Goal: Information Seeking & Learning: Learn about a topic

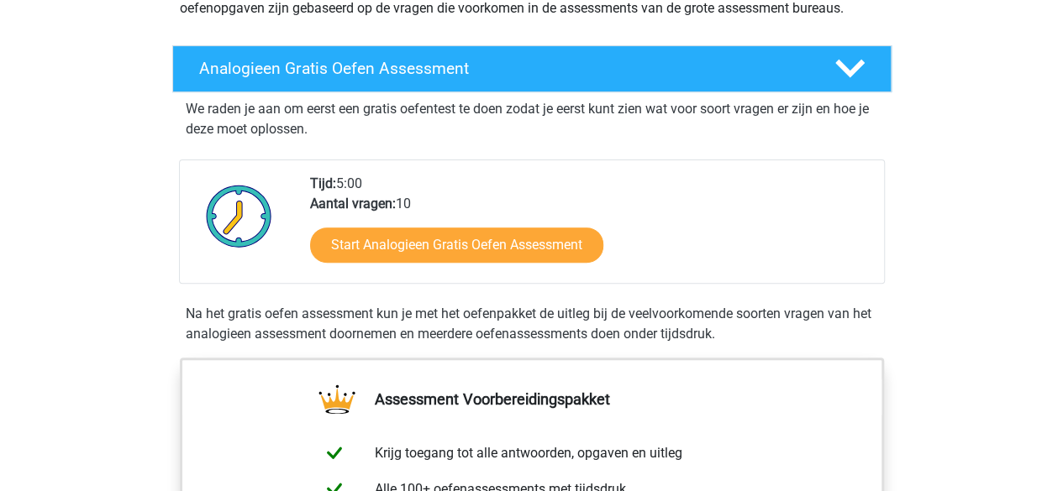
scroll to position [252, 0]
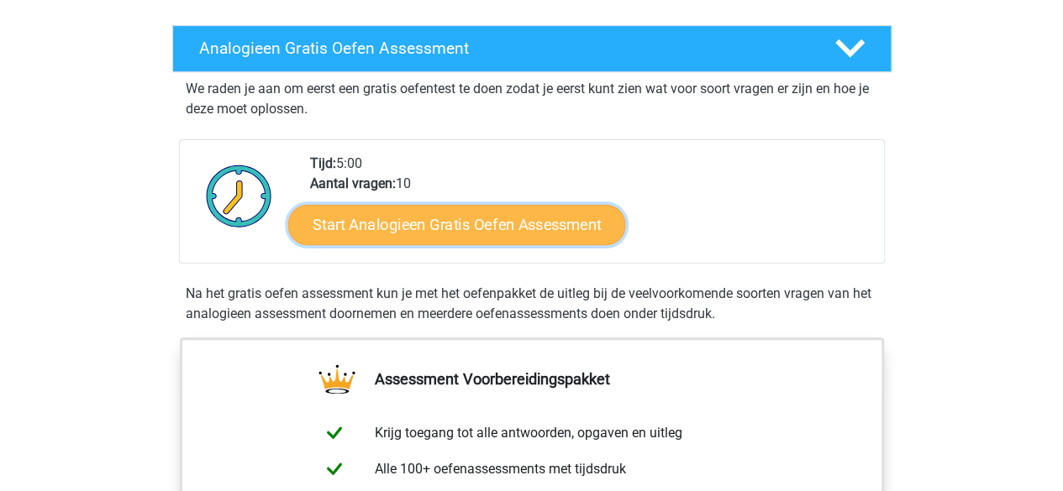
click at [455, 223] on link "Start Analogieen Gratis Oefen Assessment" at bounding box center [456, 224] width 337 height 40
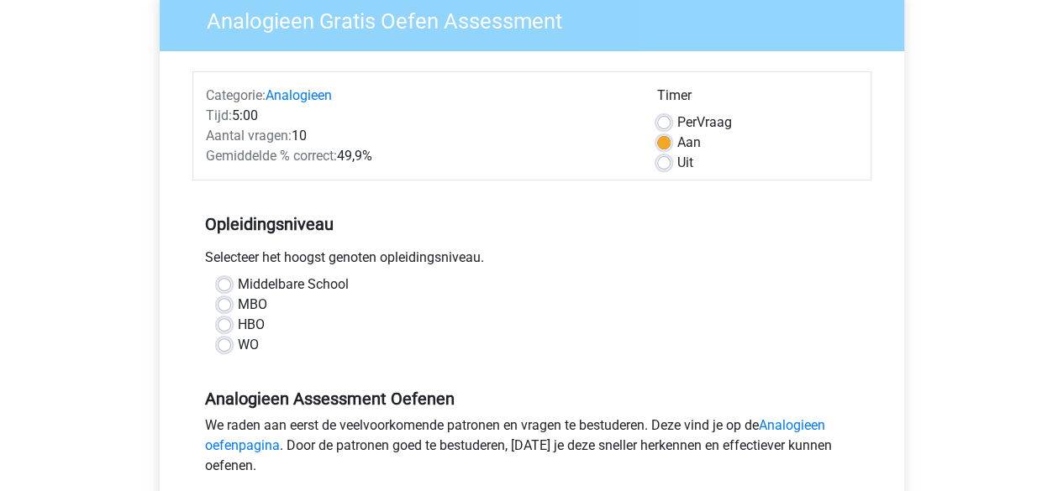
scroll to position [252, 0]
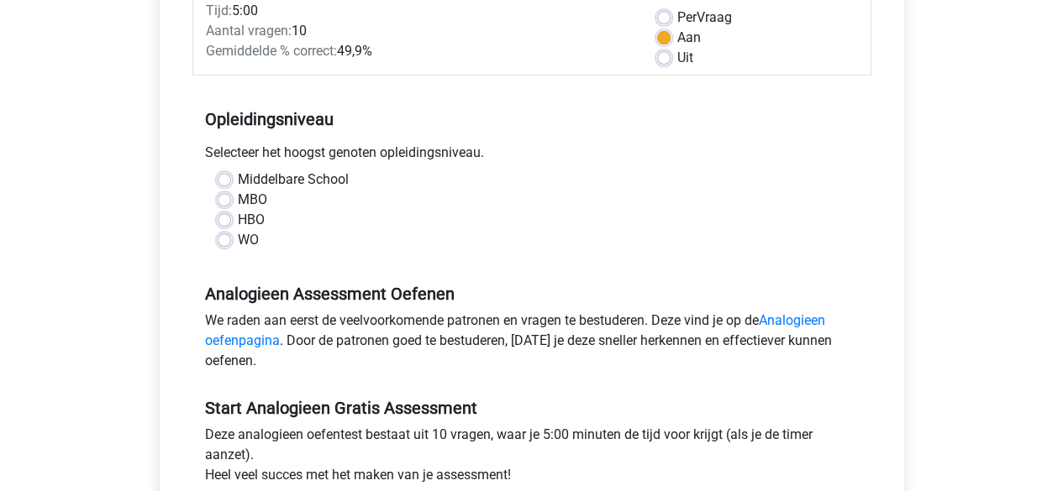
click at [238, 225] on label "HBO" at bounding box center [251, 220] width 27 height 20
click at [222, 225] on input "HBO" at bounding box center [224, 218] width 13 height 17
radio input "true"
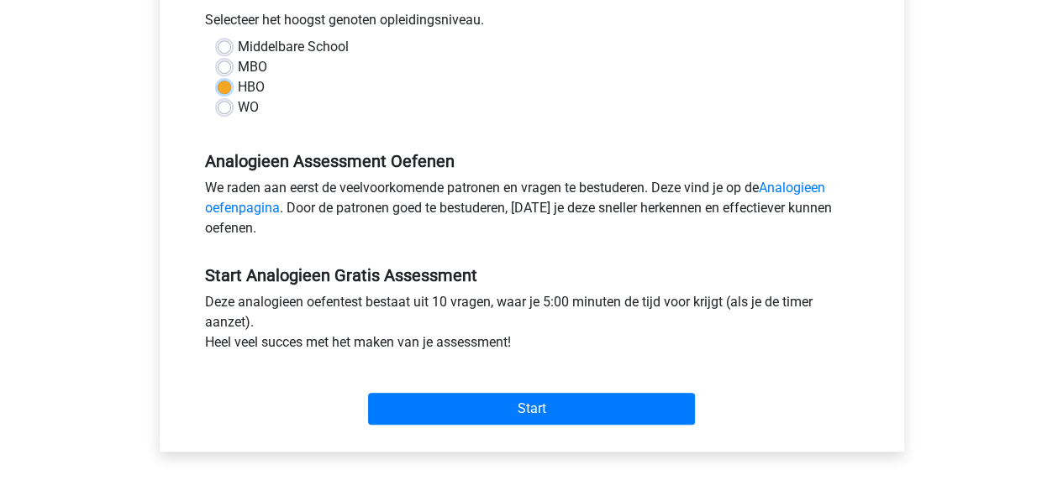
scroll to position [420, 0]
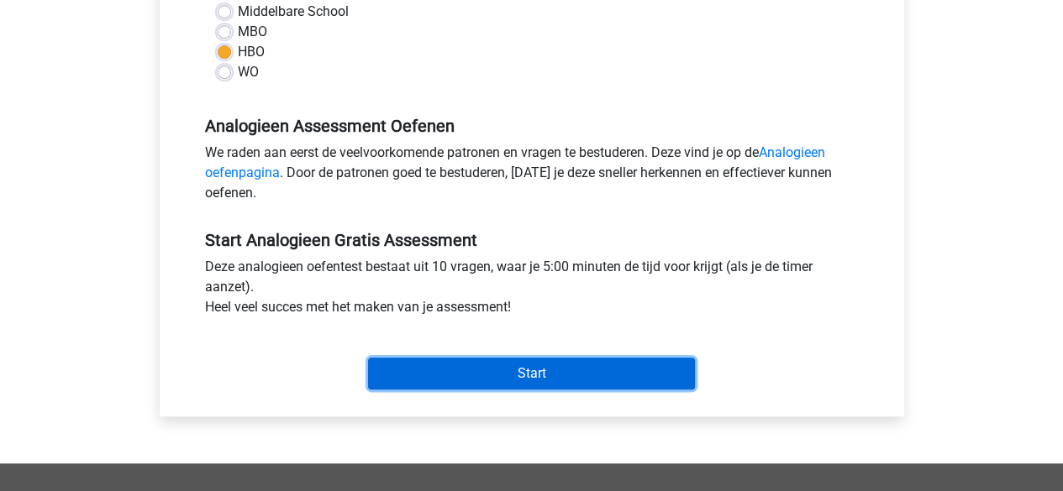
click at [498, 371] on input "Start" at bounding box center [531, 374] width 327 height 32
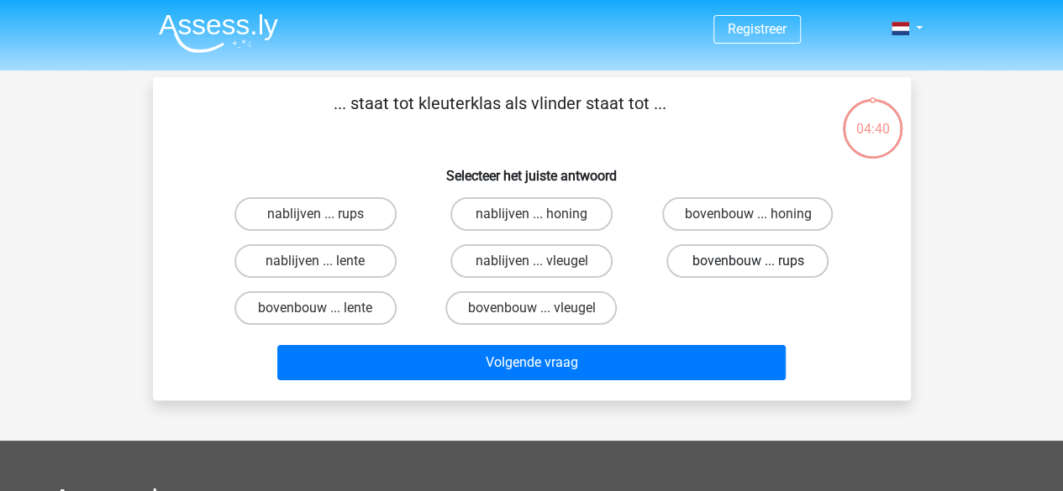
click at [737, 260] on label "bovenbouw ... rups" at bounding box center [747, 261] width 162 height 34
click at [748, 261] on input "bovenbouw ... rups" at bounding box center [753, 266] width 11 height 11
radio input "true"
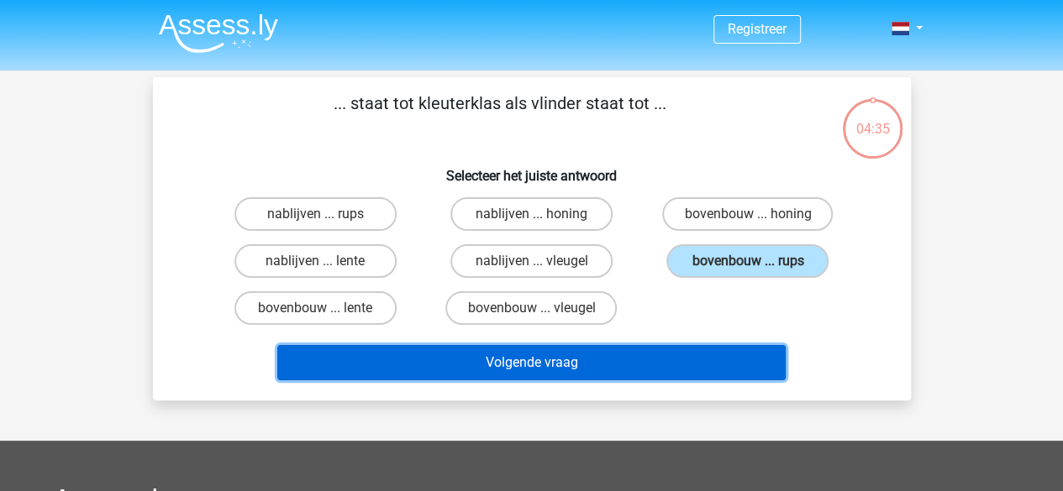
click at [563, 366] on button "Volgende vraag" at bounding box center [531, 362] width 508 height 35
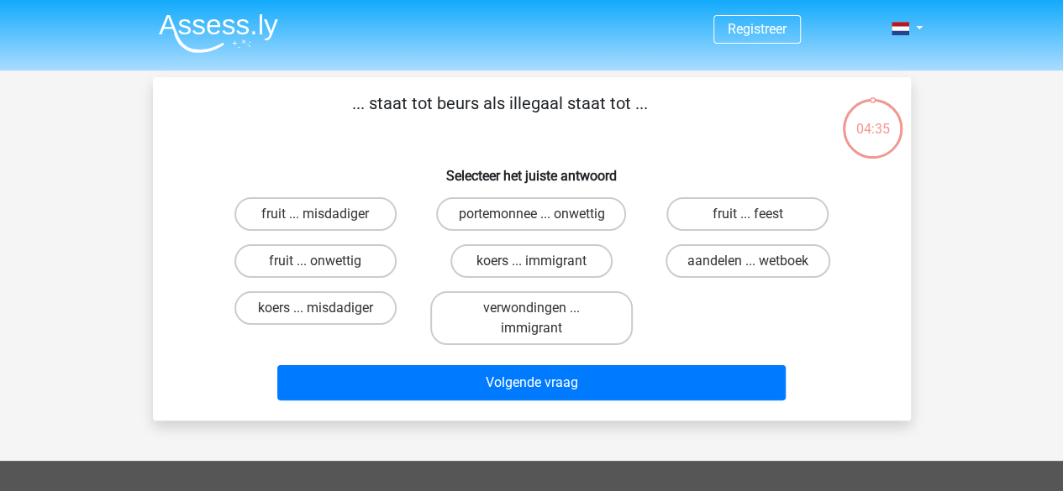
scroll to position [77, 0]
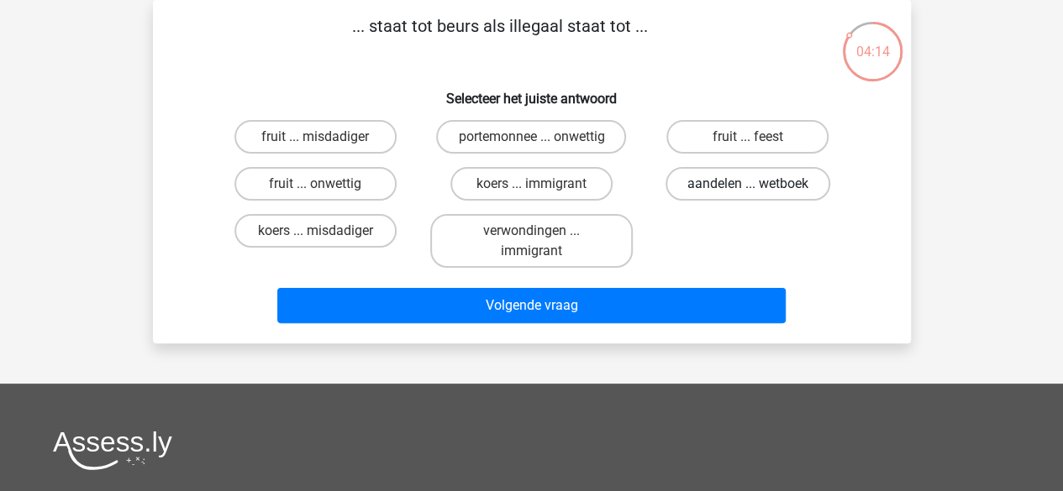
click at [722, 192] on label "aandelen ... wetboek" at bounding box center [747, 184] width 165 height 34
click at [748, 192] on input "aandelen ... wetboek" at bounding box center [753, 189] width 11 height 11
radio input "true"
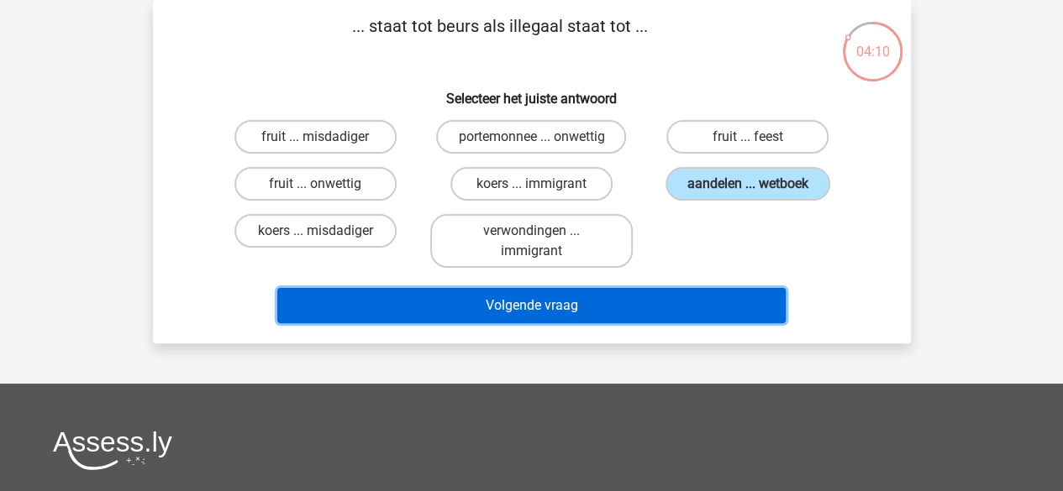
click at [492, 315] on button "Volgende vraag" at bounding box center [531, 305] width 508 height 35
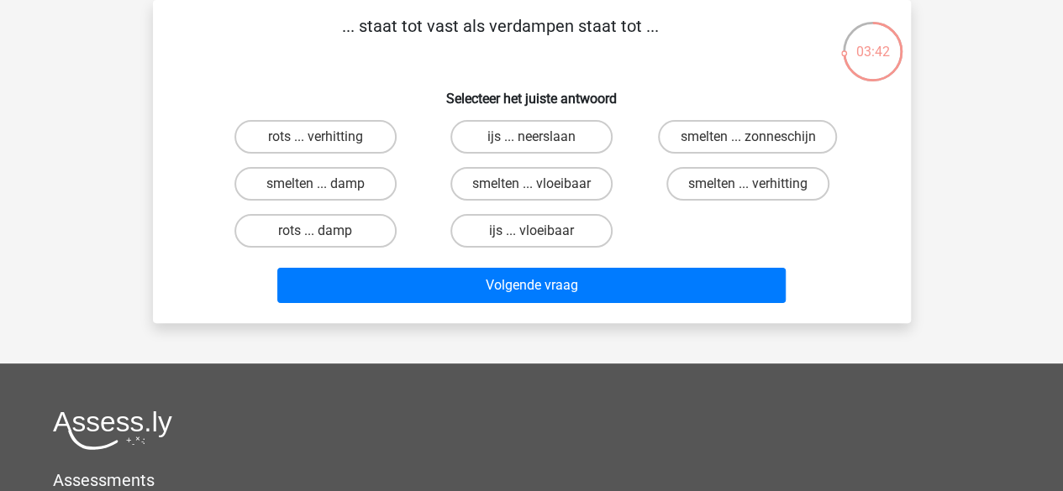
click at [321, 138] on input "rots ... verhitting" at bounding box center [320, 142] width 11 height 11
radio input "true"
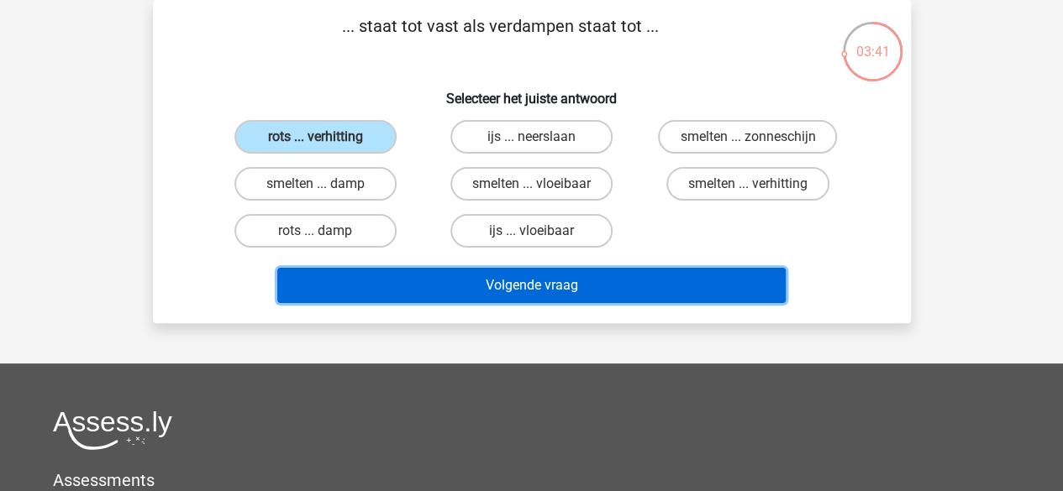
click at [566, 276] on button "Volgende vraag" at bounding box center [531, 285] width 508 height 35
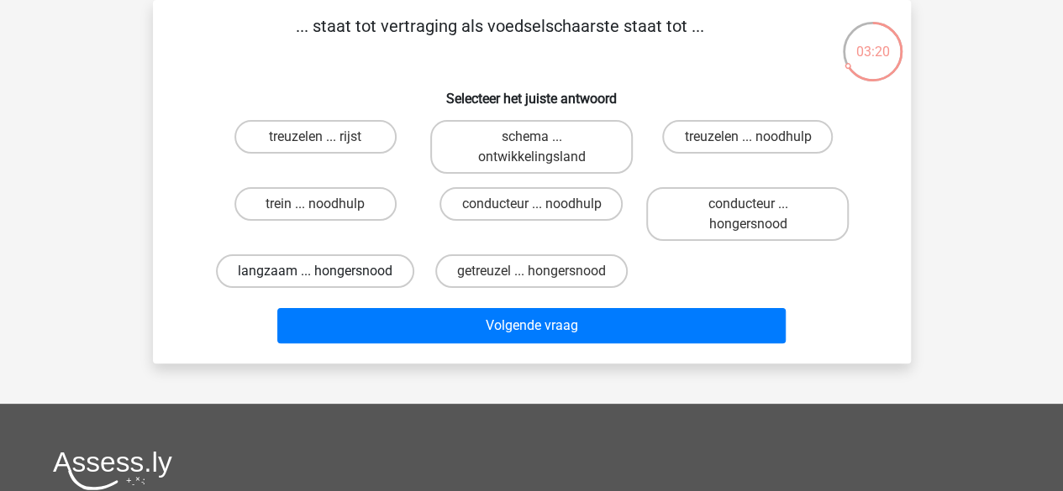
click at [356, 273] on label "langzaam ... hongersnood" at bounding box center [315, 272] width 198 height 34
click at [326, 273] on input "langzaam ... hongersnood" at bounding box center [320, 276] width 11 height 11
radio input "true"
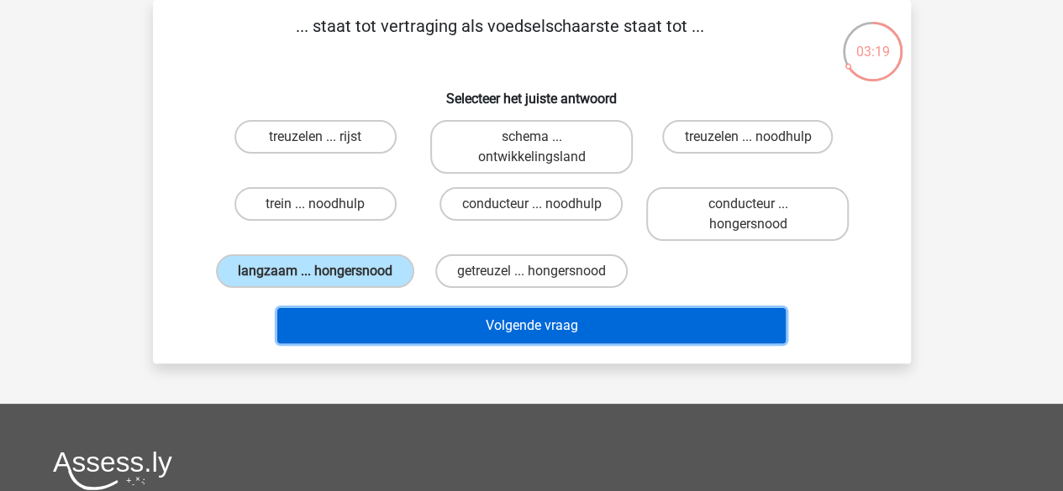
click at [455, 325] on button "Volgende vraag" at bounding box center [531, 325] width 508 height 35
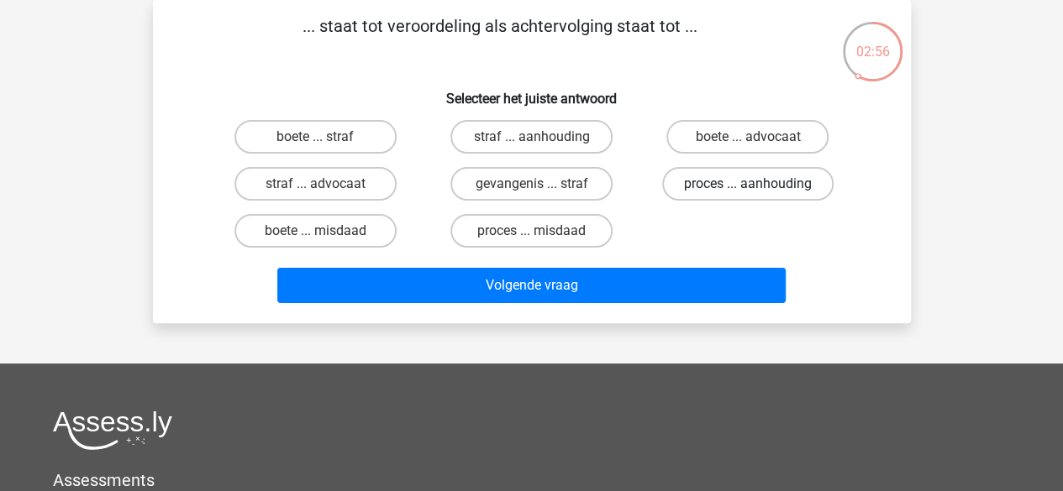
click at [722, 186] on label "proces ... aanhouding" at bounding box center [747, 184] width 171 height 34
click at [748, 186] on input "proces ... aanhouding" at bounding box center [753, 189] width 11 height 11
radio input "true"
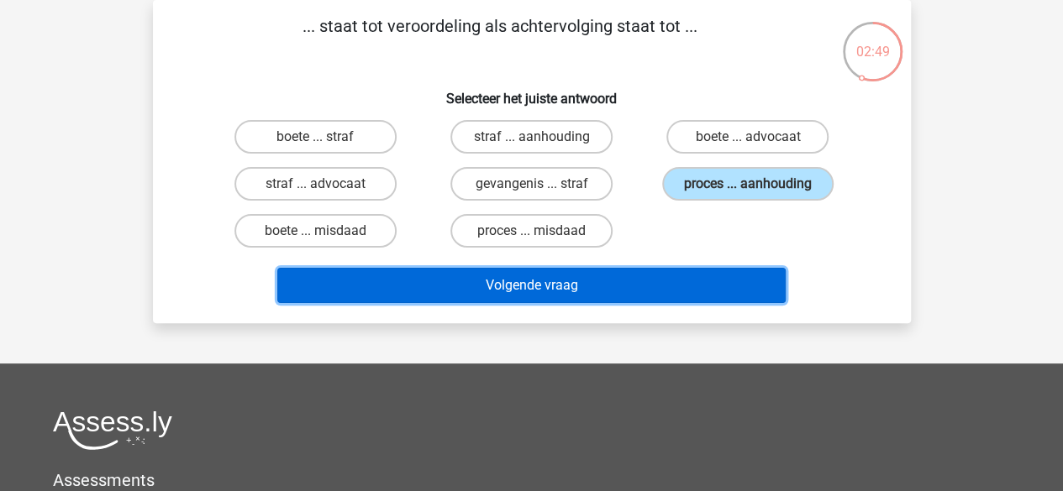
click at [569, 281] on button "Volgende vraag" at bounding box center [531, 285] width 508 height 35
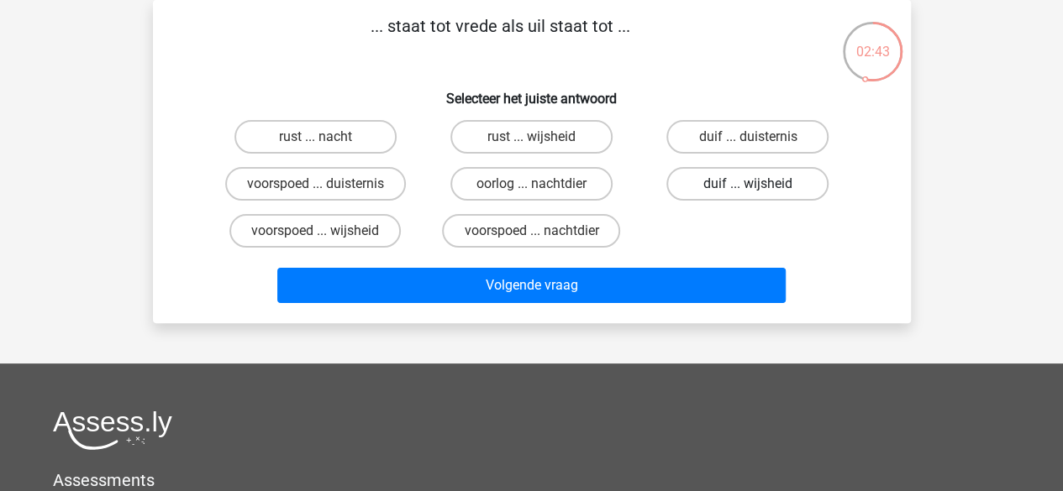
click at [735, 186] on label "duif ... wijsheid" at bounding box center [747, 184] width 162 height 34
click at [748, 186] on input "duif ... wijsheid" at bounding box center [753, 189] width 11 height 11
radio input "true"
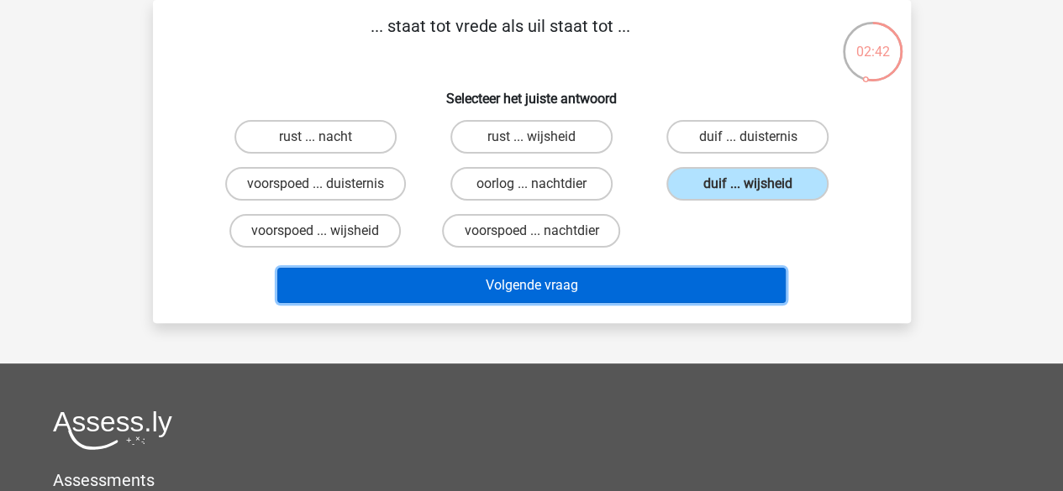
click at [714, 287] on button "Volgende vraag" at bounding box center [531, 285] width 508 height 35
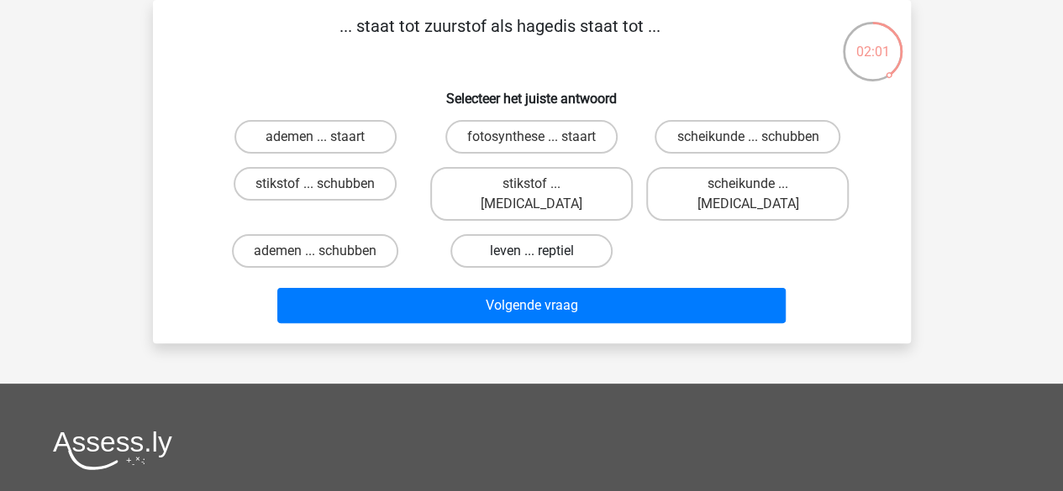
click at [561, 234] on label "leven ... reptiel" at bounding box center [531, 251] width 162 height 34
click at [542, 251] on input "leven ... reptiel" at bounding box center [536, 256] width 11 height 11
radio input "true"
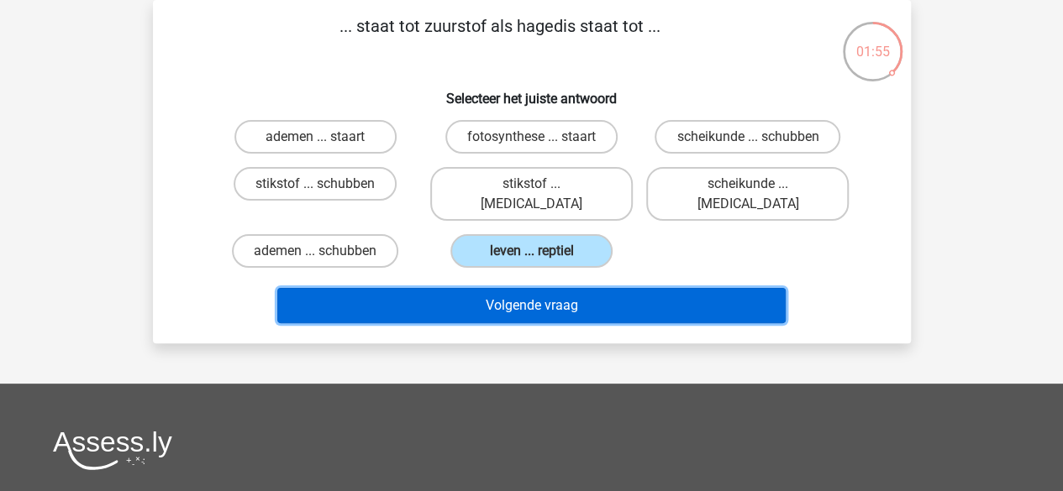
click at [570, 288] on button "Volgende vraag" at bounding box center [531, 305] width 508 height 35
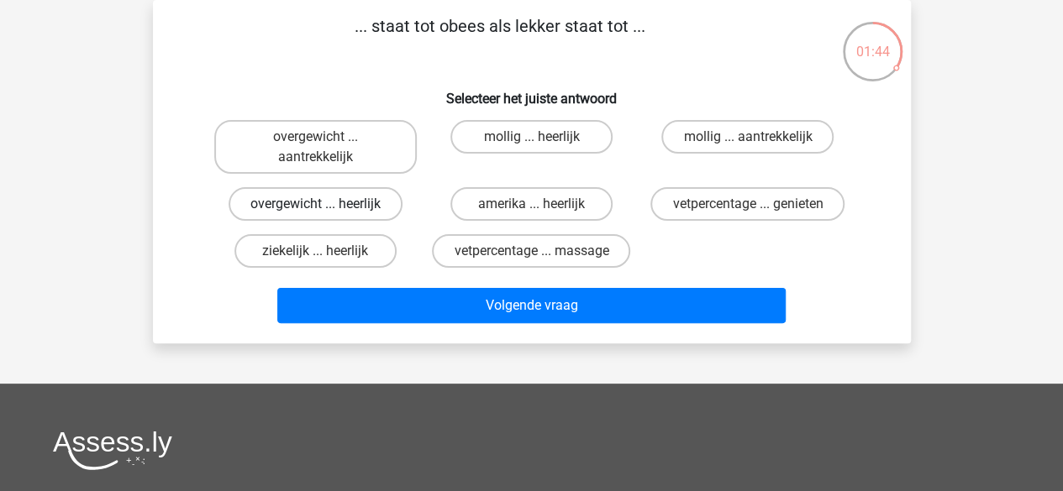
click at [349, 208] on label "overgewicht ... heerlijk" at bounding box center [315, 204] width 174 height 34
click at [326, 208] on input "overgewicht ... heerlijk" at bounding box center [320, 209] width 11 height 11
radio input "true"
click at [512, 147] on label "mollig ... heerlijk" at bounding box center [531, 137] width 162 height 34
click at [531, 147] on input "mollig ... heerlijk" at bounding box center [536, 142] width 11 height 11
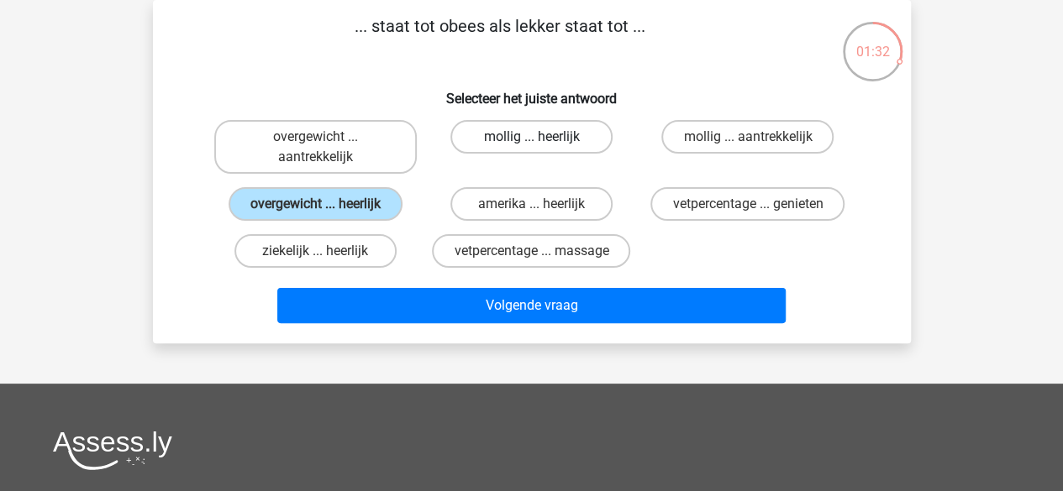
radio input "true"
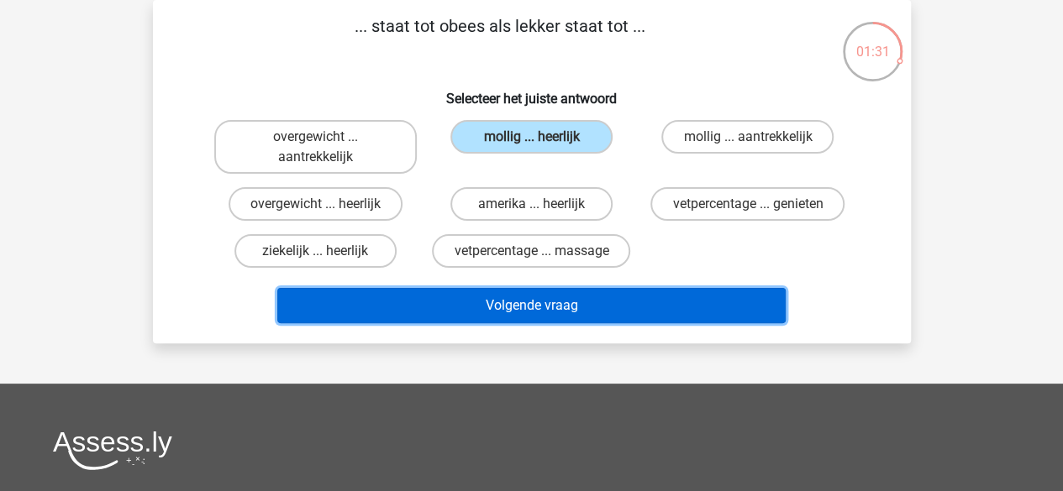
click at [558, 299] on button "Volgende vraag" at bounding box center [531, 305] width 508 height 35
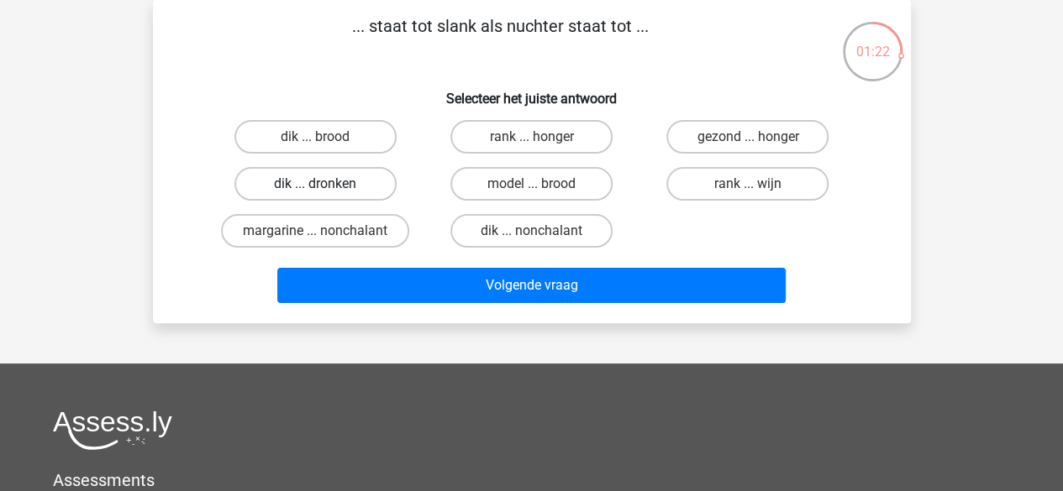
click at [365, 186] on label "dik ... dronken" at bounding box center [315, 184] width 162 height 34
click at [326, 186] on input "dik ... dronken" at bounding box center [320, 189] width 11 height 11
radio input "true"
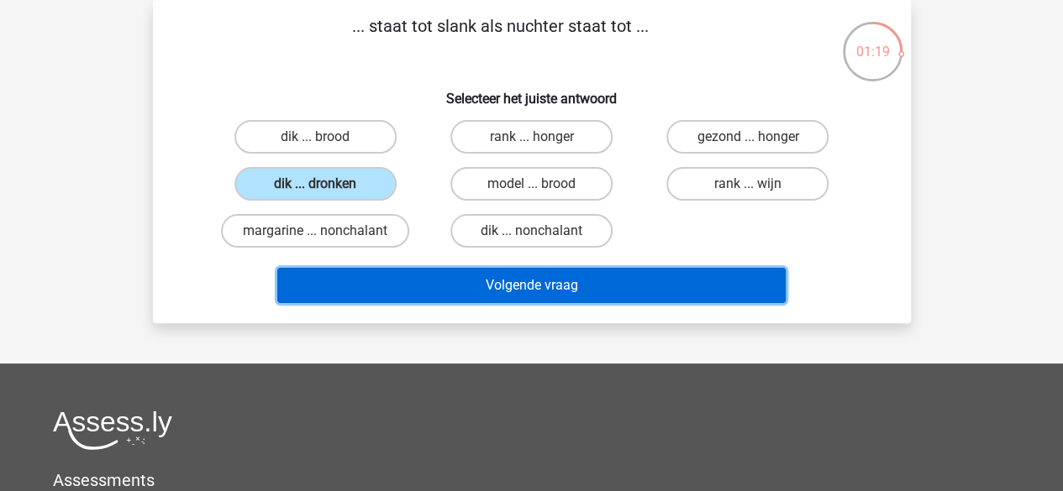
click at [467, 289] on button "Volgende vraag" at bounding box center [531, 285] width 508 height 35
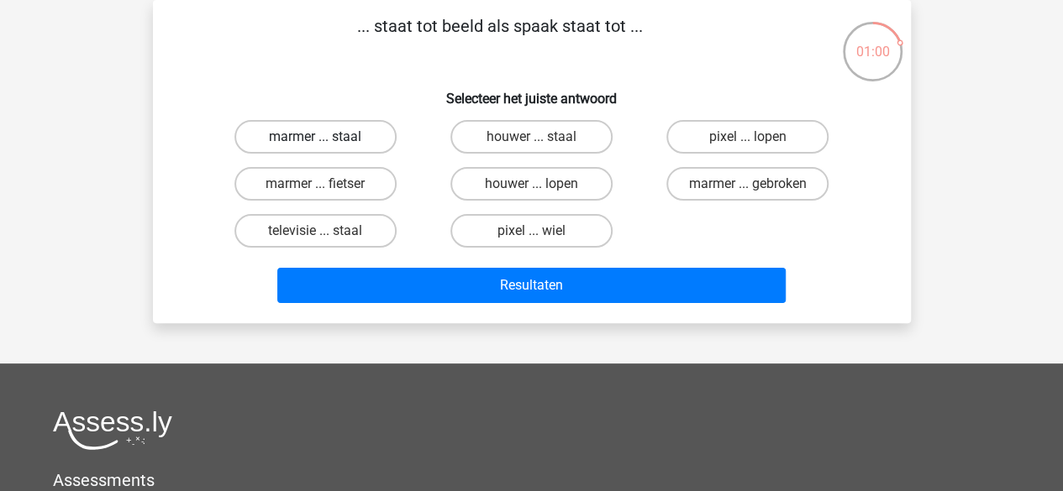
click at [346, 133] on label "marmer ... staal" at bounding box center [315, 137] width 162 height 34
click at [326, 137] on input "marmer ... staal" at bounding box center [320, 142] width 11 height 11
radio input "true"
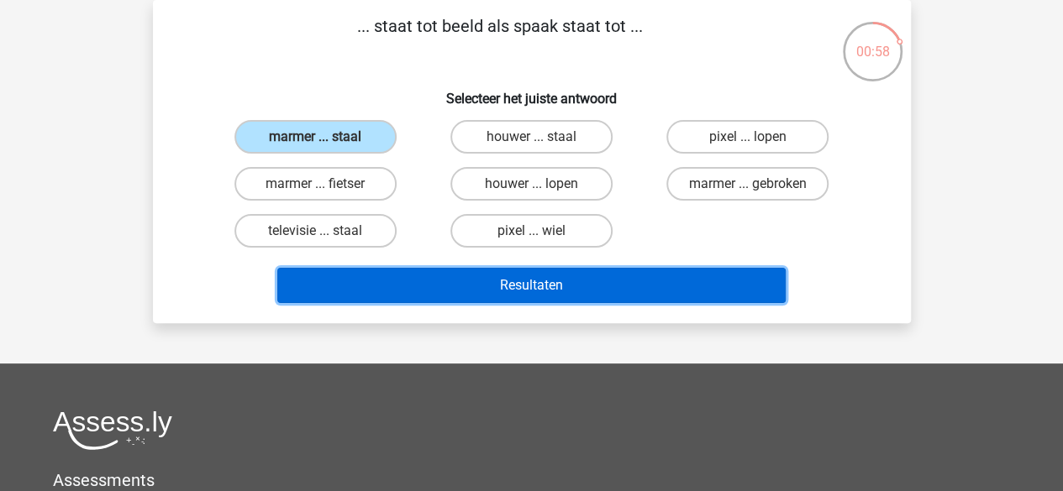
click at [455, 285] on button "Resultaten" at bounding box center [531, 285] width 508 height 35
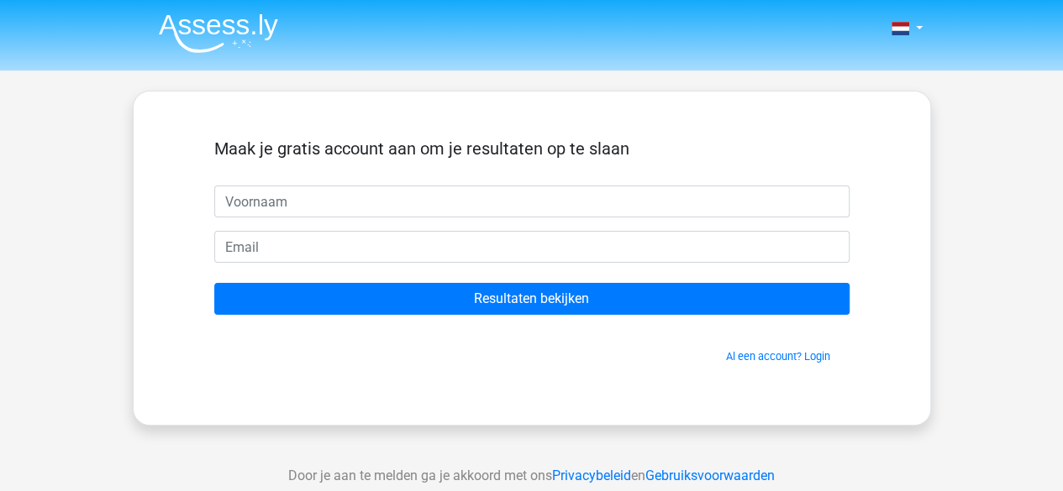
click at [406, 202] on input "text" at bounding box center [531, 202] width 635 height 32
type input "Quinesha"
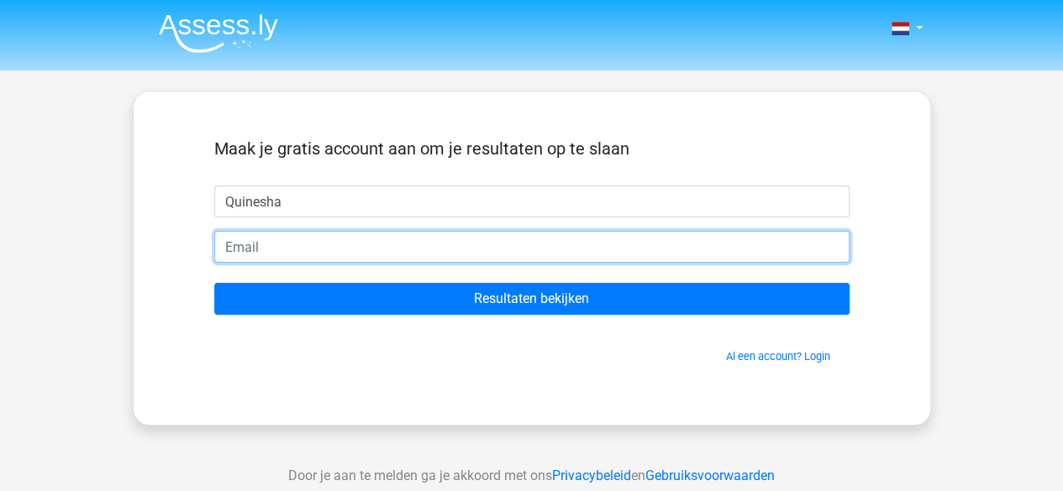
click at [401, 255] on input "email" at bounding box center [531, 247] width 635 height 32
type input "quinesha@hotmail.nl"
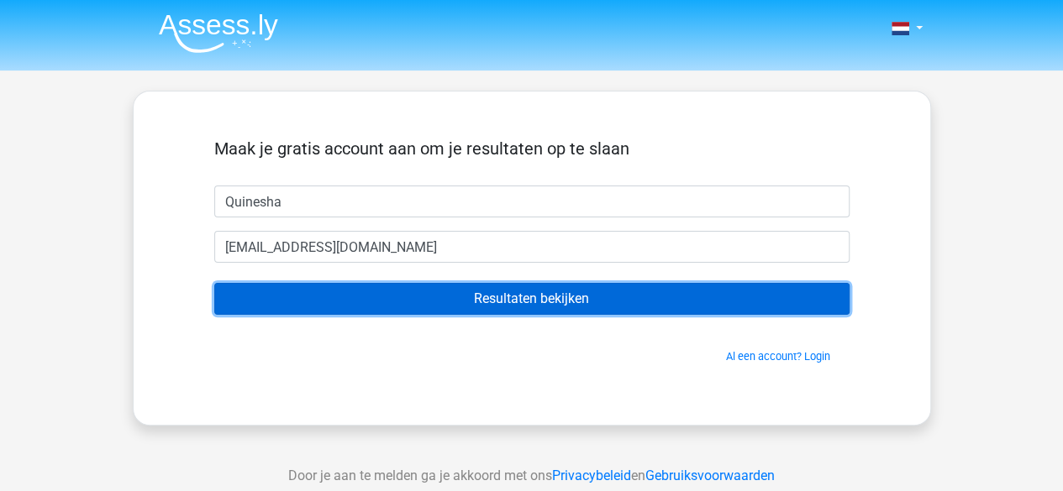
click at [433, 296] on input "Resultaten bekijken" at bounding box center [531, 299] width 635 height 32
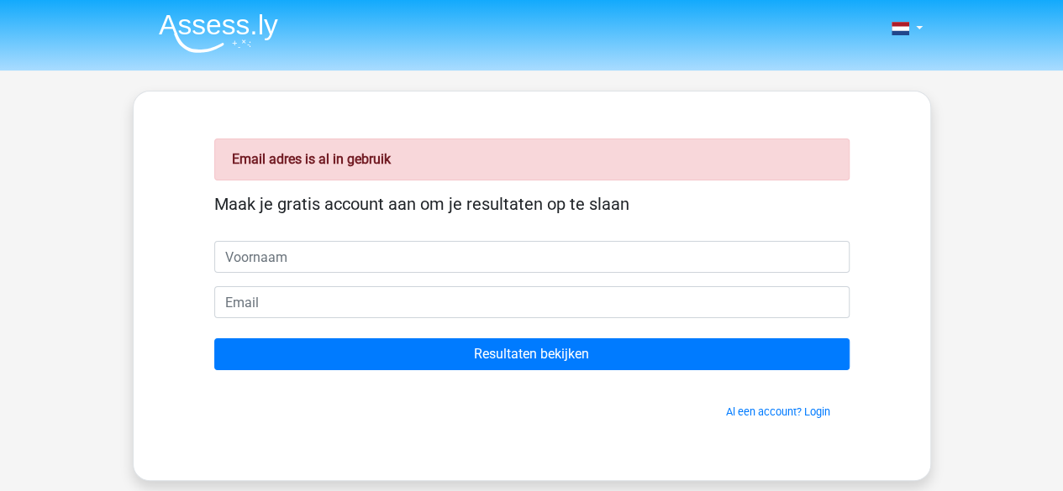
click at [422, 255] on input "text" at bounding box center [531, 257] width 635 height 32
type input "Quinesha"
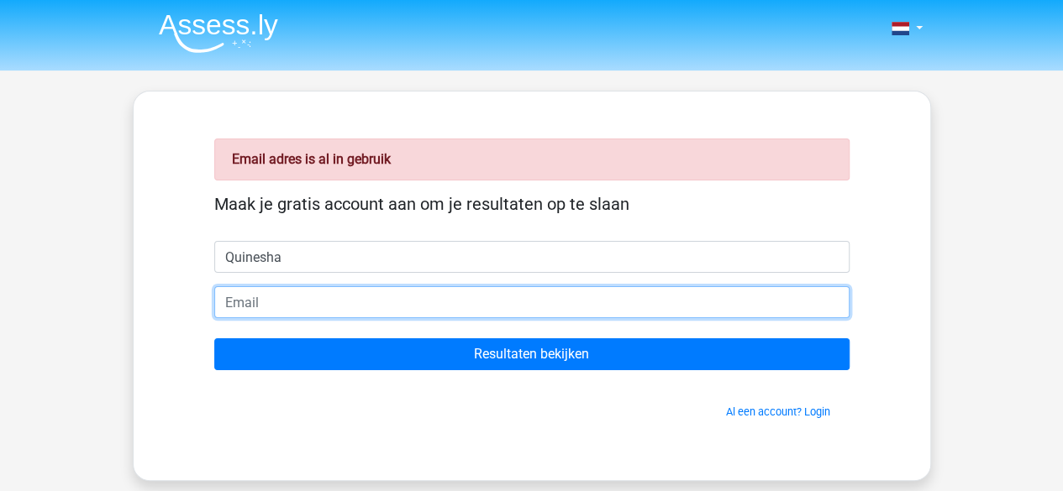
click at [423, 310] on input "email" at bounding box center [531, 302] width 635 height 32
click at [283, 298] on input "quinesha@hotmail.nl" at bounding box center [531, 302] width 635 height 32
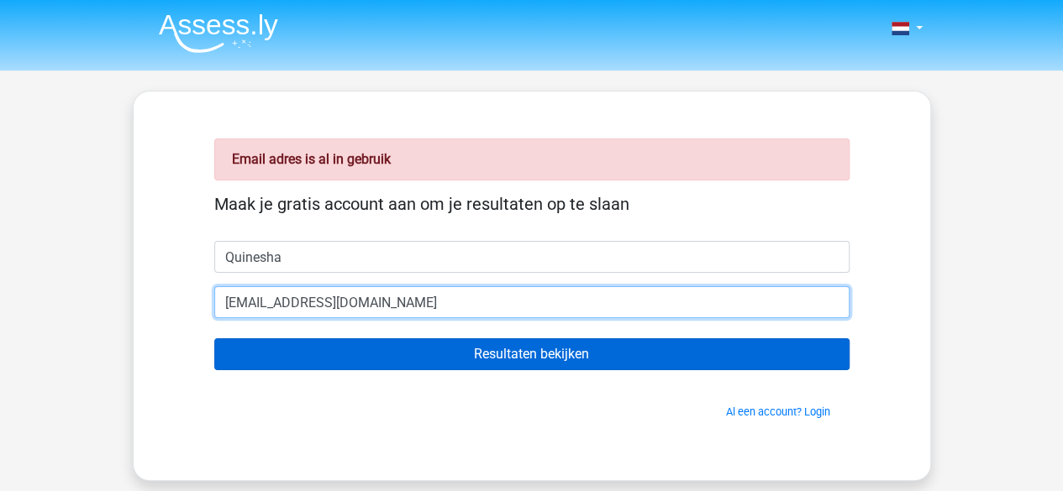
type input "[EMAIL_ADDRESS][DOMAIN_NAME]"
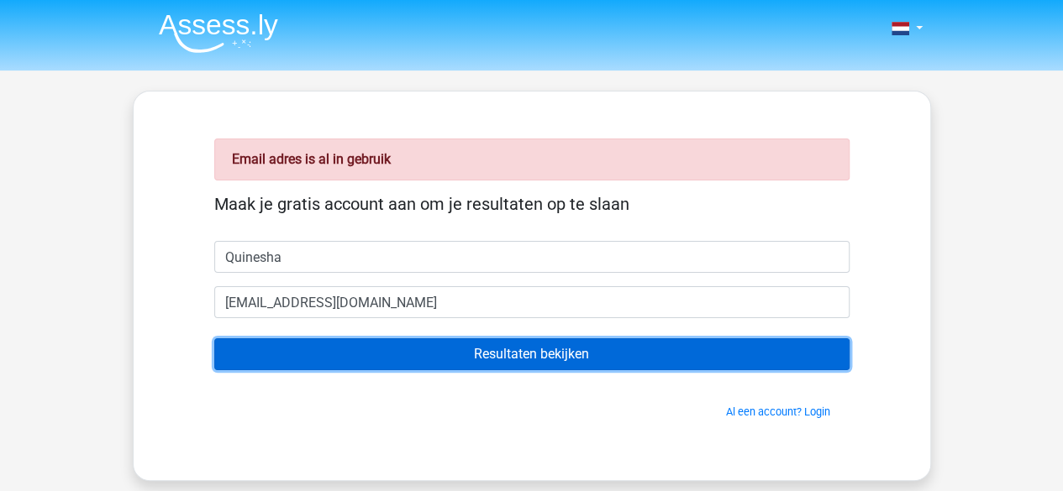
click at [326, 348] on input "Resultaten bekijken" at bounding box center [531, 355] width 635 height 32
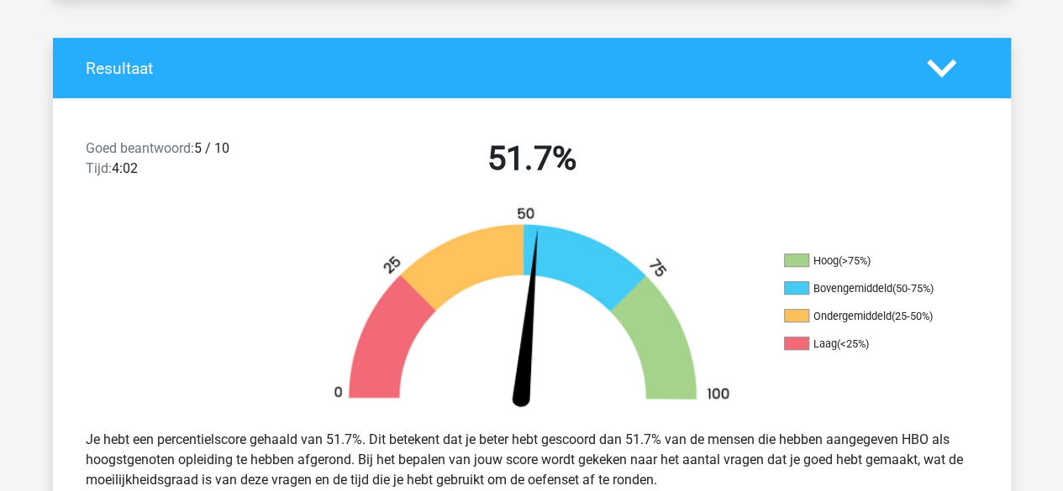
scroll to position [420, 0]
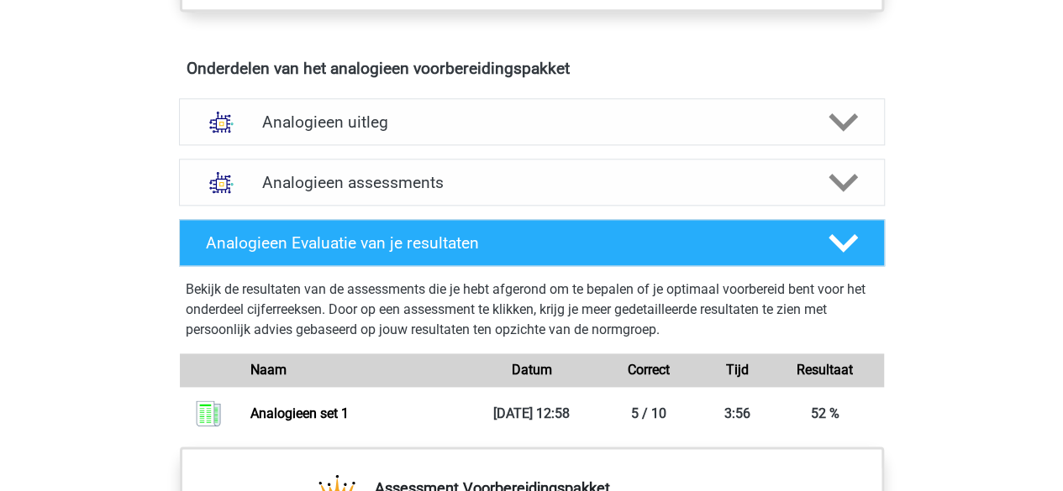
scroll to position [840, 0]
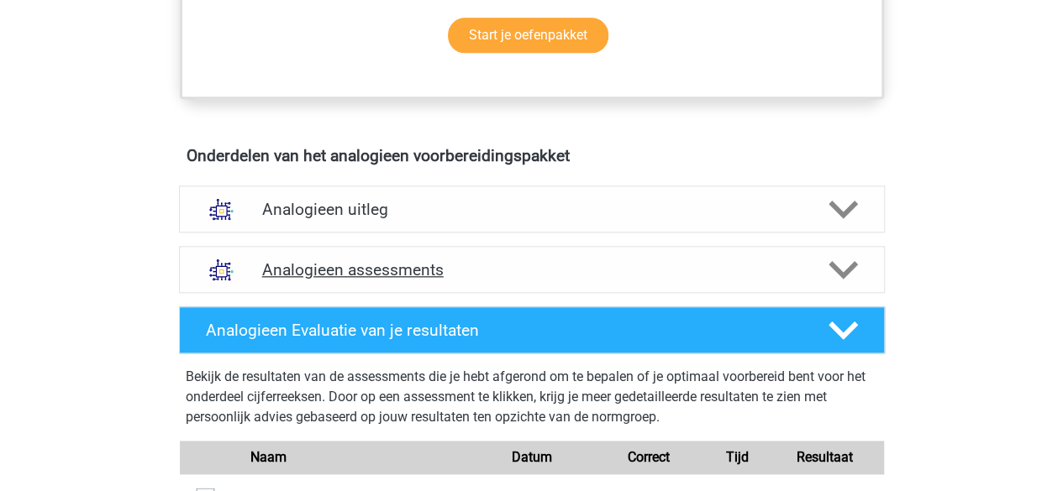
click at [487, 260] on h4 "Analogieen assessments" at bounding box center [531, 269] width 539 height 19
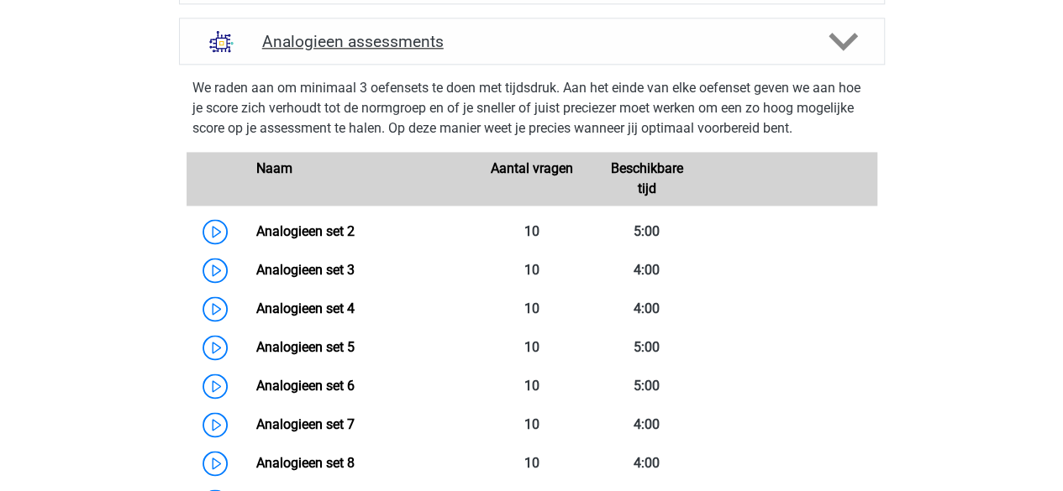
scroll to position [1092, 0]
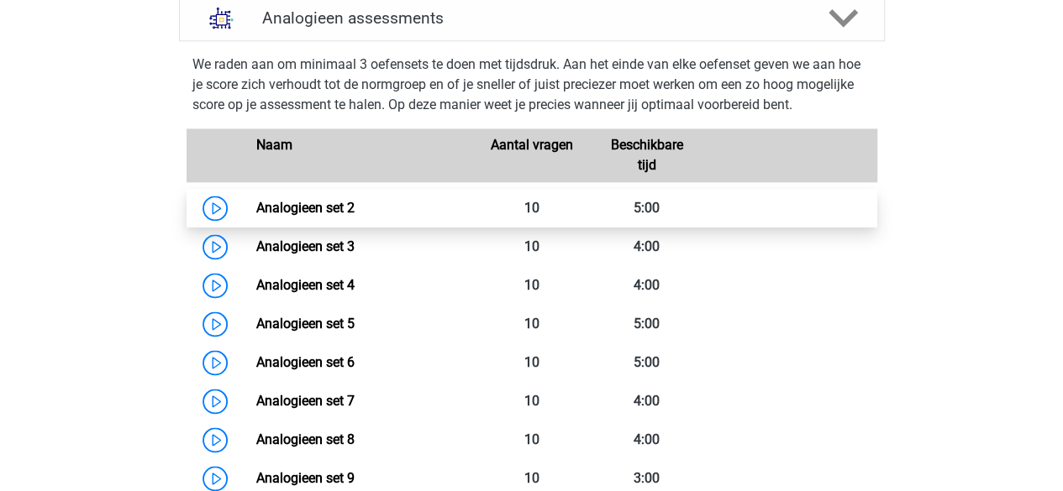
click at [256, 206] on link "Analogieen set 2" at bounding box center [305, 208] width 98 height 16
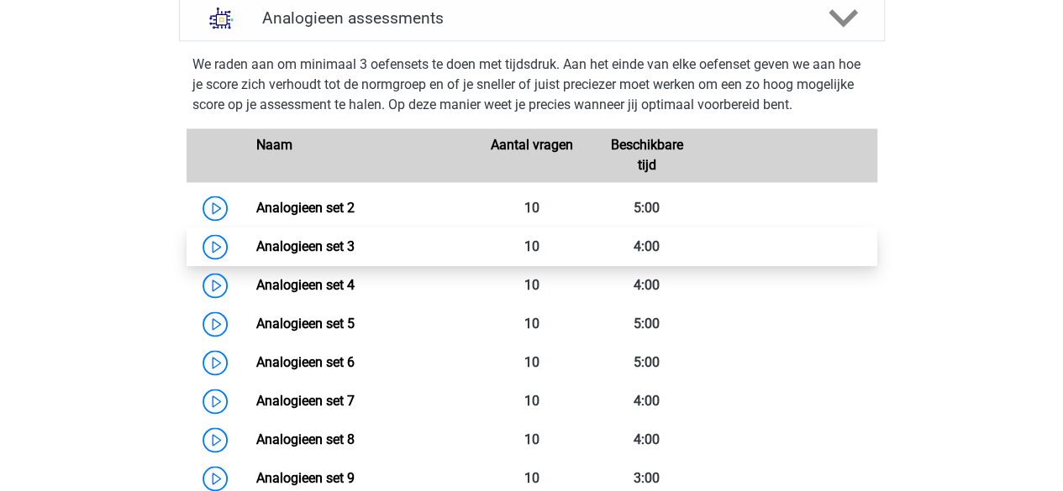
click at [317, 246] on link "Analogieen set 3" at bounding box center [305, 247] width 98 height 16
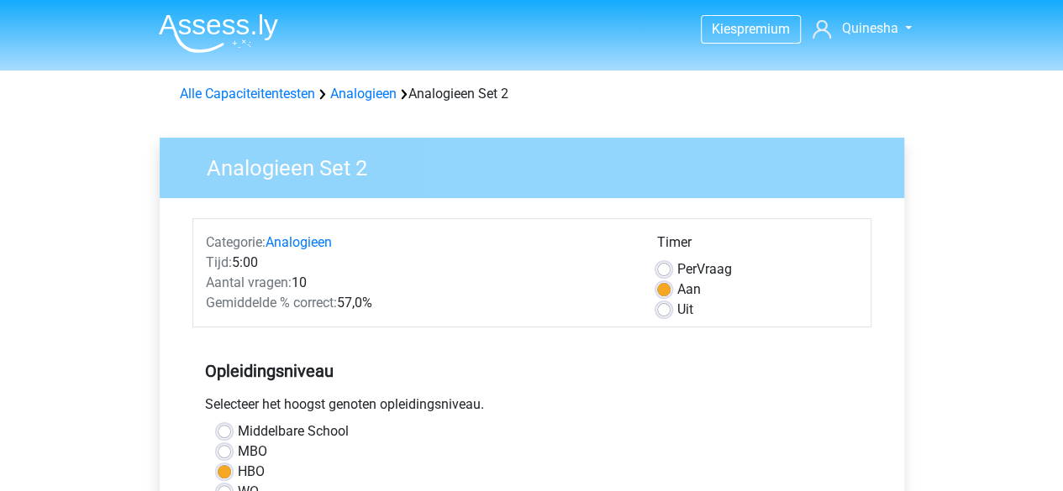
scroll to position [168, 0]
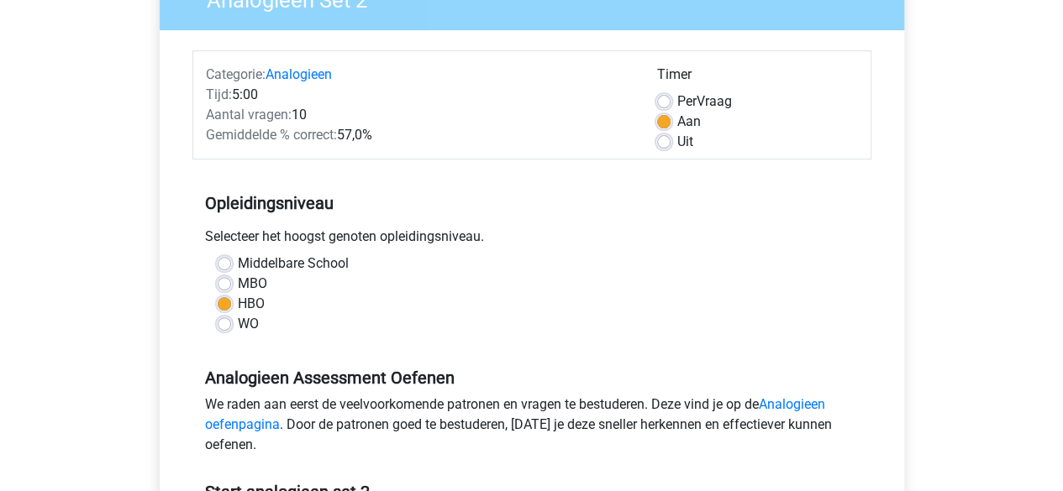
click at [677, 105] on label "Per Vraag" at bounding box center [704, 102] width 55 height 20
click at [662, 105] on input "Per Vraag" at bounding box center [663, 100] width 13 height 17
radio input "true"
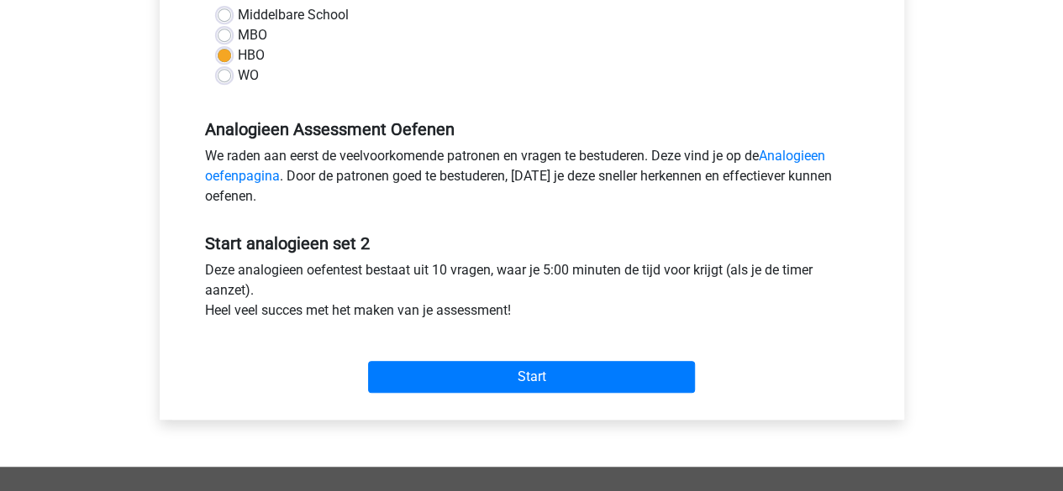
scroll to position [420, 0]
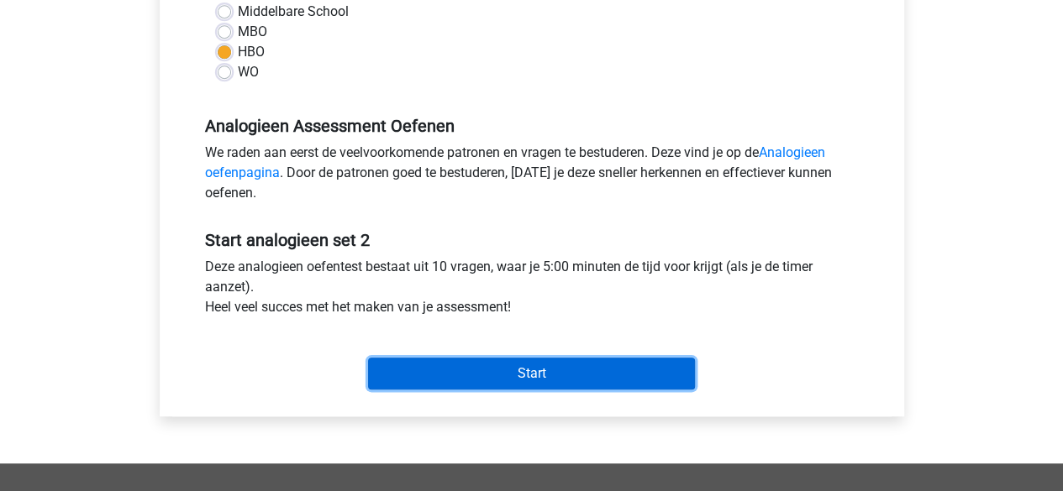
click at [465, 371] on input "Start" at bounding box center [531, 374] width 327 height 32
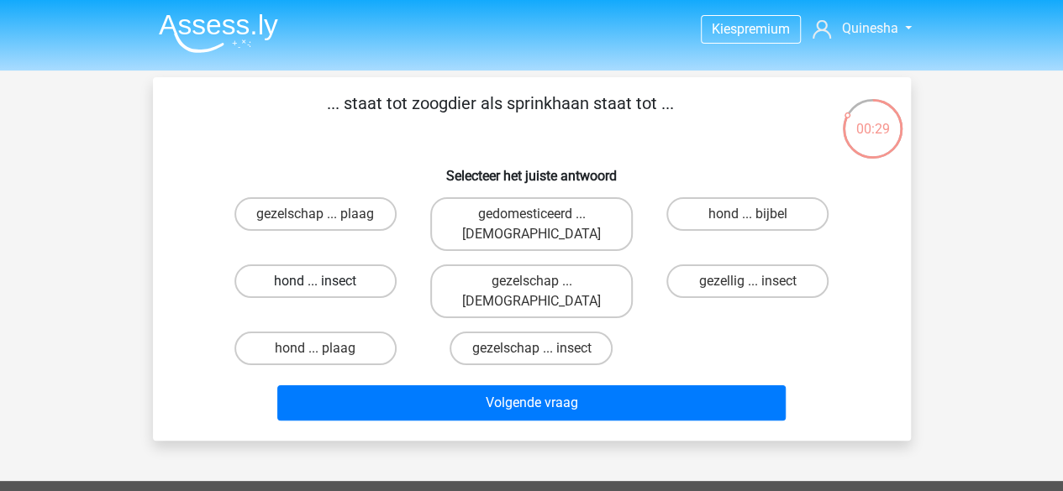
click at [361, 270] on label "hond ... insect" at bounding box center [315, 282] width 162 height 34
click at [326, 281] on input "hond ... insect" at bounding box center [320, 286] width 11 height 11
radio input "true"
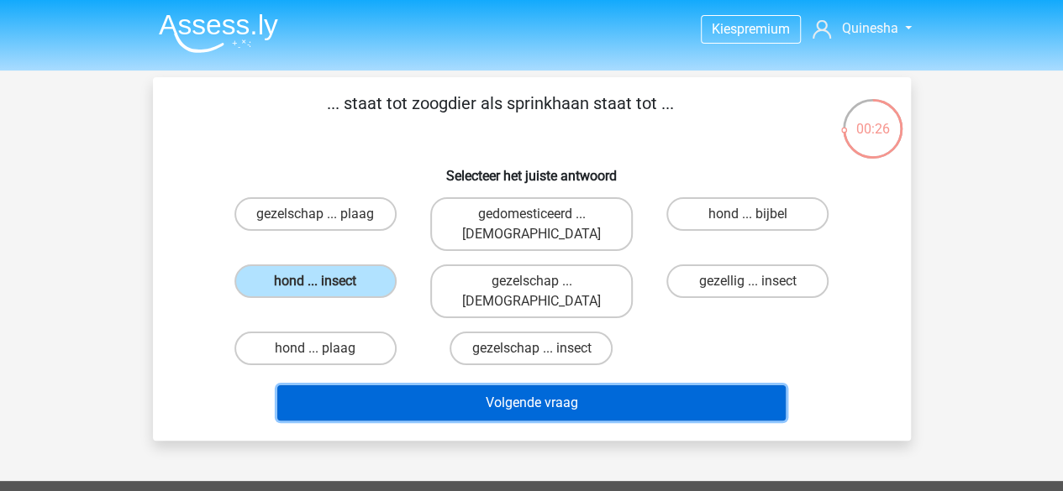
click at [494, 386] on button "Volgende vraag" at bounding box center [531, 403] width 508 height 35
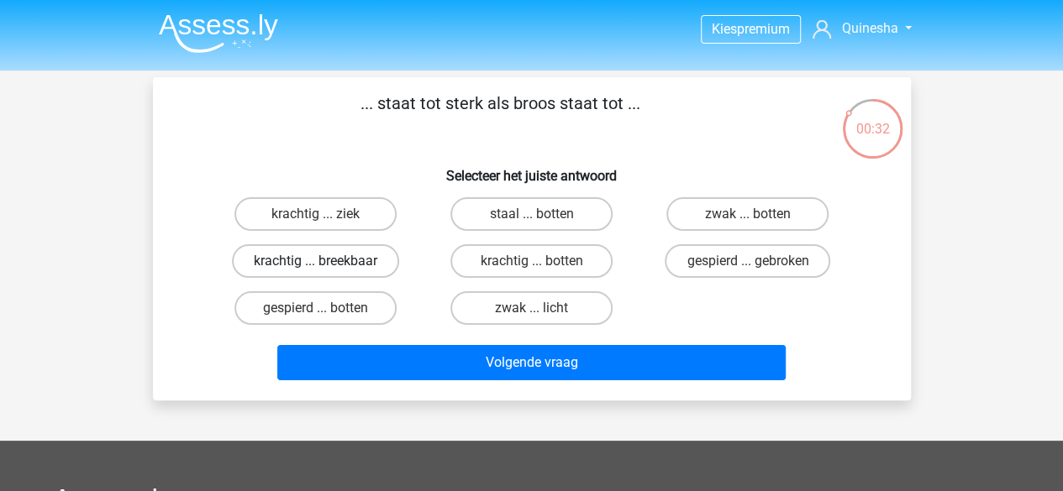
click at [348, 258] on label "krachtig ... breekbaar" at bounding box center [315, 261] width 167 height 34
click at [326, 261] on input "krachtig ... breekbaar" at bounding box center [320, 266] width 11 height 11
radio input "true"
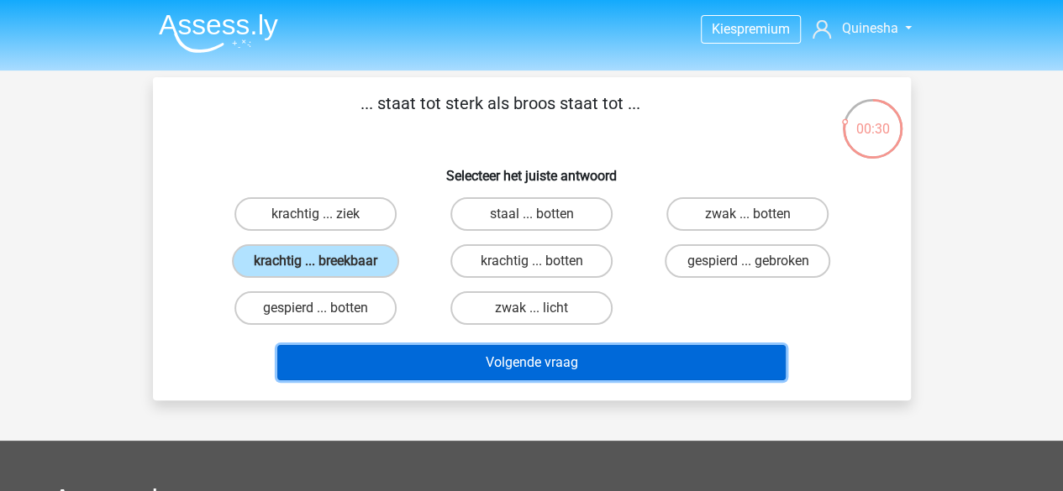
click at [457, 363] on button "Volgende vraag" at bounding box center [531, 362] width 508 height 35
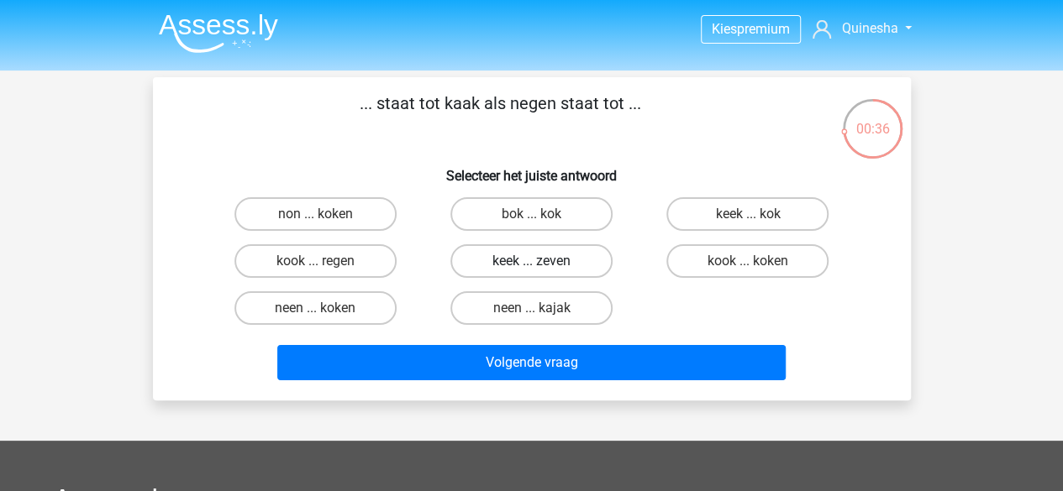
click at [576, 265] on label "keek ... zeven" at bounding box center [531, 261] width 162 height 34
click at [542, 265] on input "keek ... zeven" at bounding box center [536, 266] width 11 height 11
radio input "true"
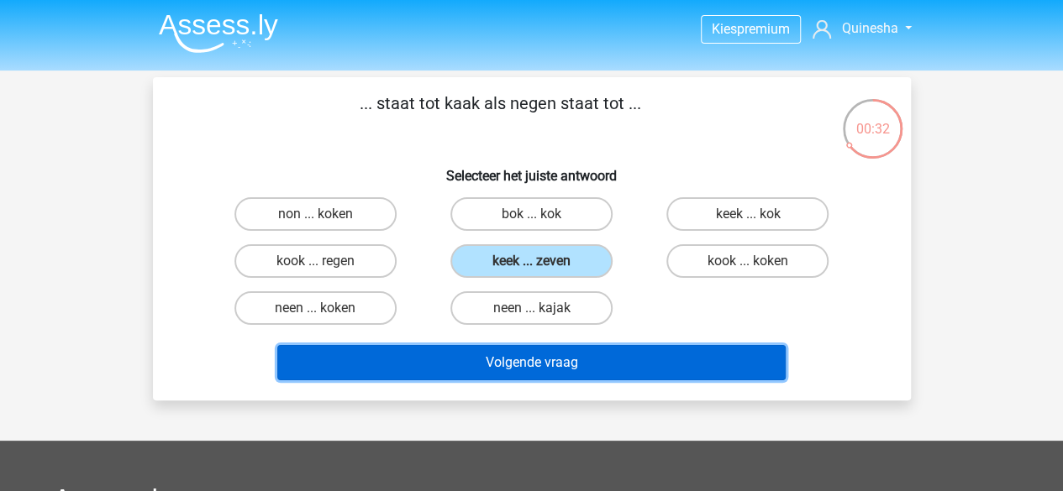
click at [625, 371] on button "Volgende vraag" at bounding box center [531, 362] width 508 height 35
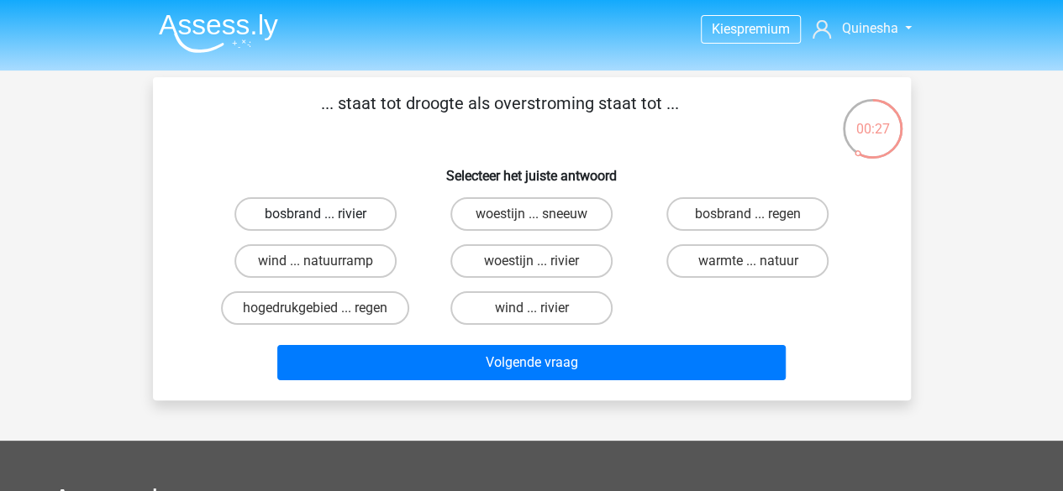
click at [269, 216] on label "bosbrand ... rivier" at bounding box center [315, 214] width 162 height 34
click at [315, 216] on input "bosbrand ... rivier" at bounding box center [320, 219] width 11 height 11
radio input "true"
click at [699, 213] on label "bosbrand ... regen" at bounding box center [747, 214] width 162 height 34
click at [748, 214] on input "bosbrand ... regen" at bounding box center [753, 219] width 11 height 11
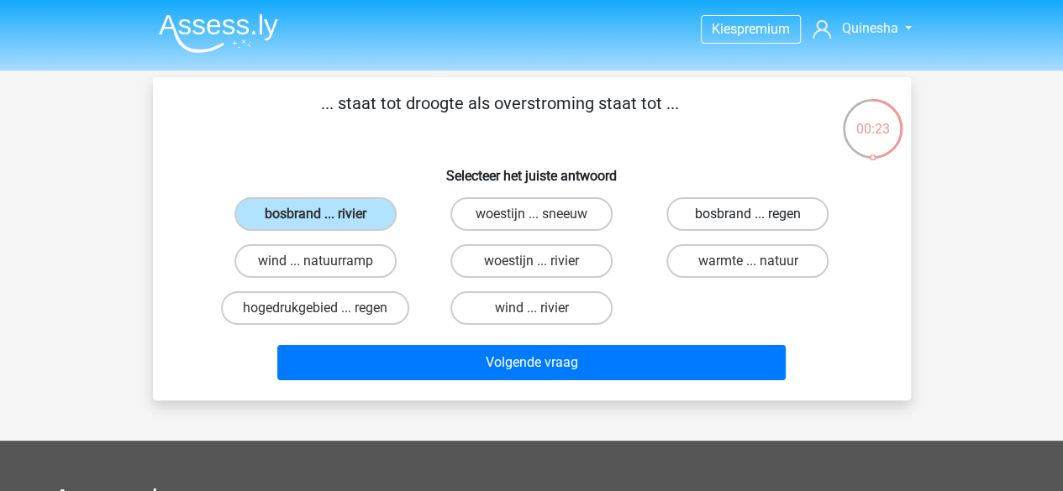
radio input "true"
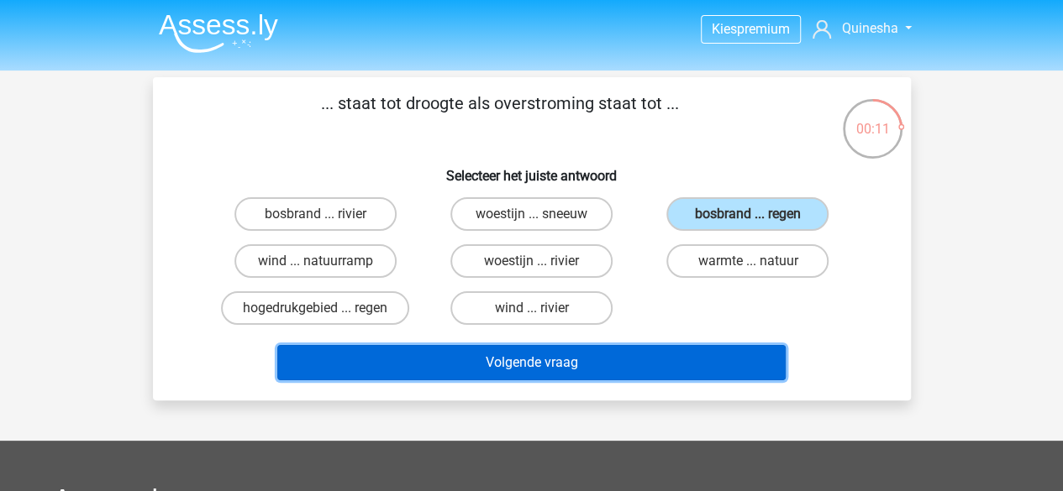
click at [591, 357] on button "Volgende vraag" at bounding box center [531, 362] width 508 height 35
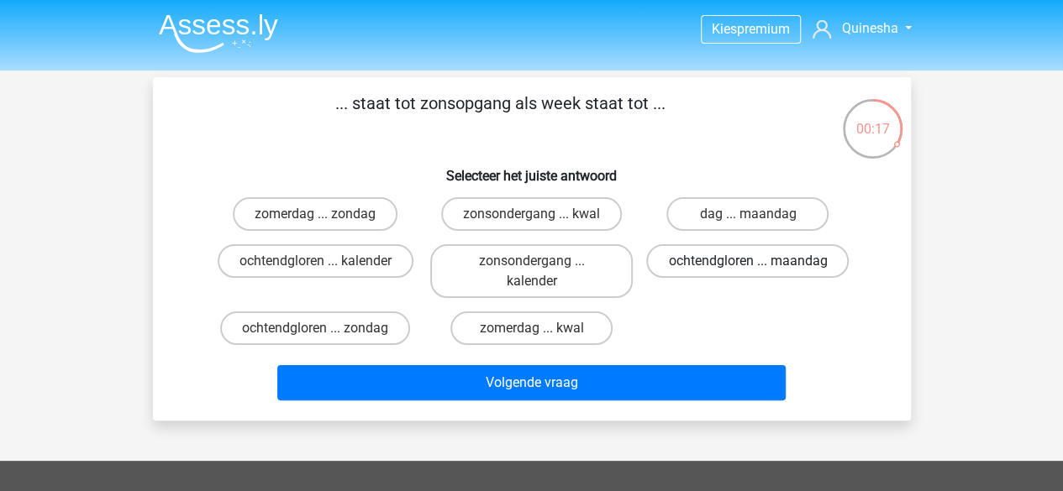
click at [773, 272] on label "ochtendgloren ... maandag" at bounding box center [747, 261] width 202 height 34
click at [758, 272] on input "ochtendgloren ... maandag" at bounding box center [753, 266] width 11 height 11
radio input "true"
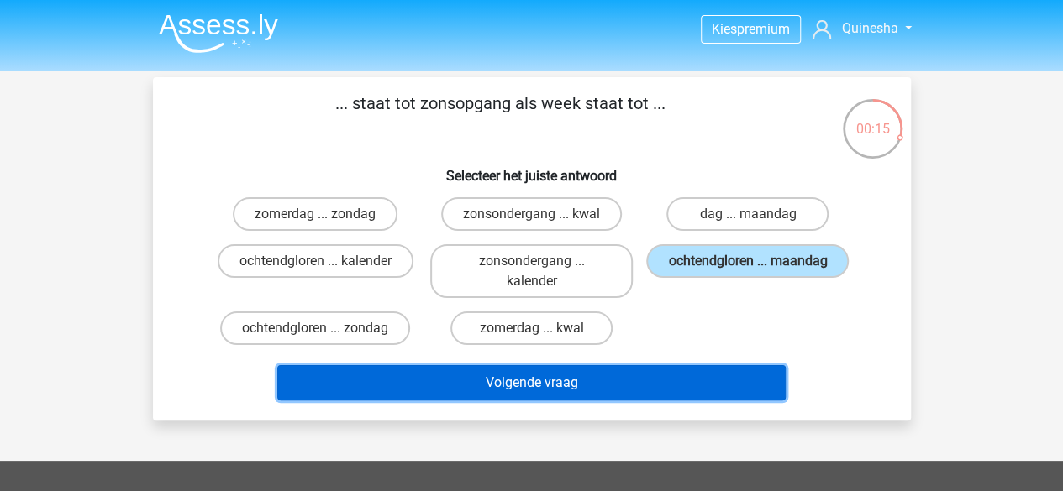
click at [690, 385] on button "Volgende vraag" at bounding box center [531, 382] width 508 height 35
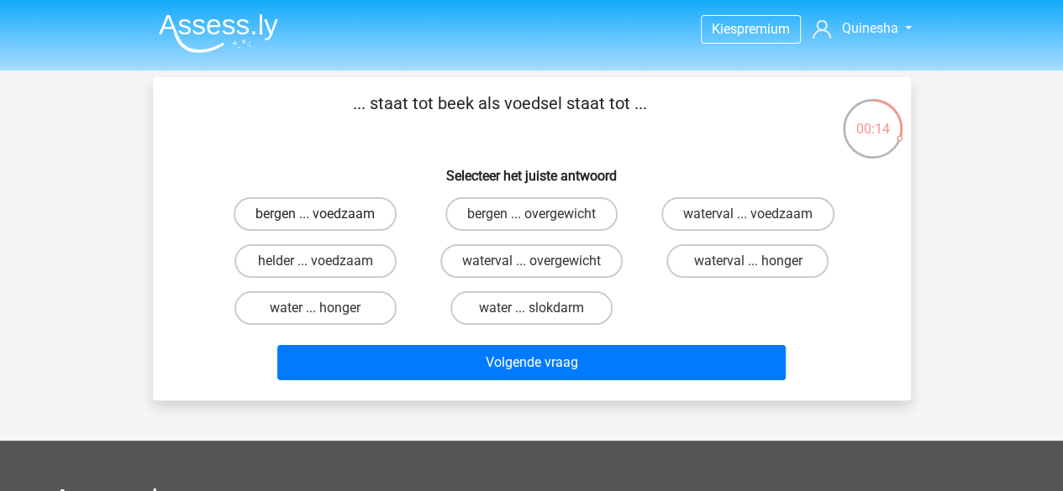
click at [300, 214] on label "bergen ... voedzaam" at bounding box center [315, 214] width 163 height 34
click at [315, 214] on input "bergen ... voedzaam" at bounding box center [320, 219] width 11 height 11
radio input "true"
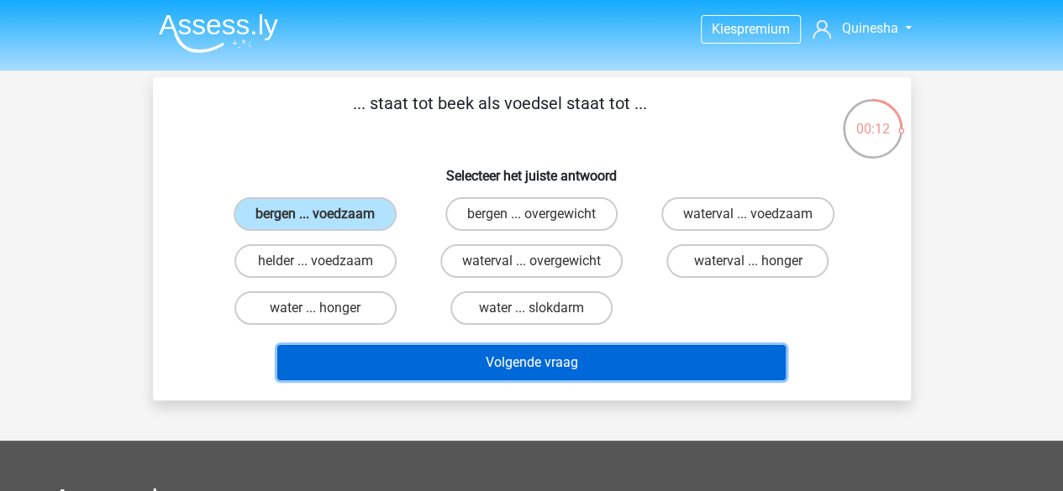
click at [419, 357] on button "Volgende vraag" at bounding box center [531, 362] width 508 height 35
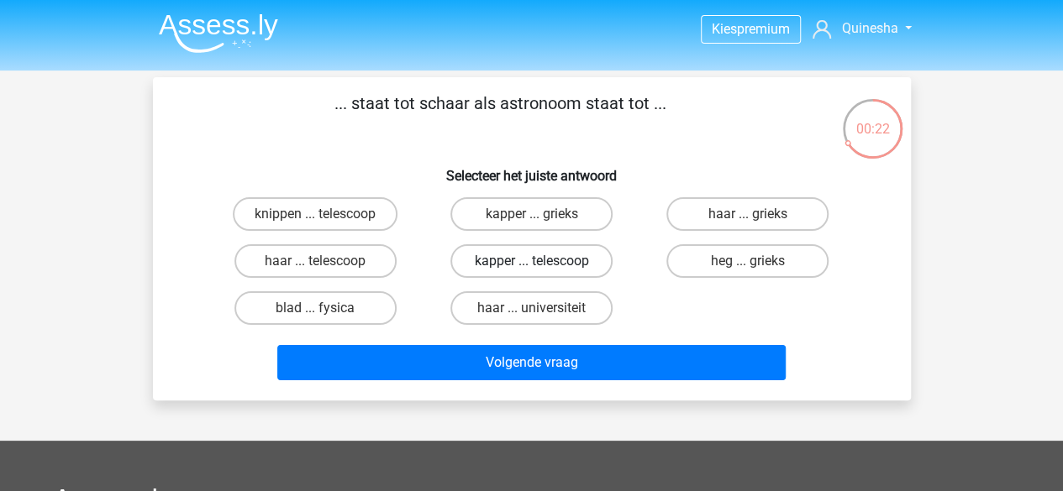
click at [521, 256] on label "kapper ... telescoop" at bounding box center [531, 261] width 162 height 34
click at [531, 261] on input "kapper ... telescoop" at bounding box center [536, 266] width 11 height 11
radio input "true"
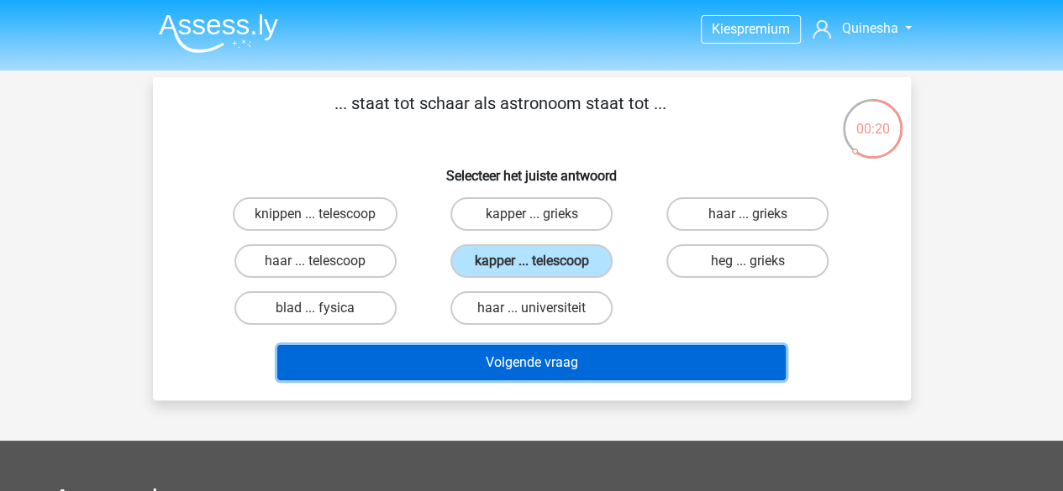
click at [571, 356] on button "Volgende vraag" at bounding box center [531, 362] width 508 height 35
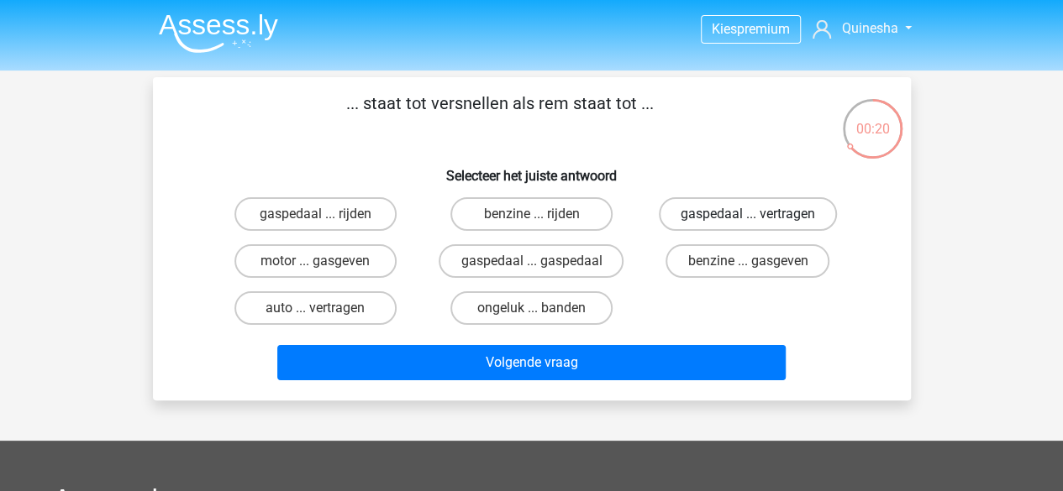
click at [721, 216] on label "gaspedaal ... vertragen" at bounding box center [748, 214] width 178 height 34
click at [748, 216] on input "gaspedaal ... vertragen" at bounding box center [753, 219] width 11 height 11
radio input "true"
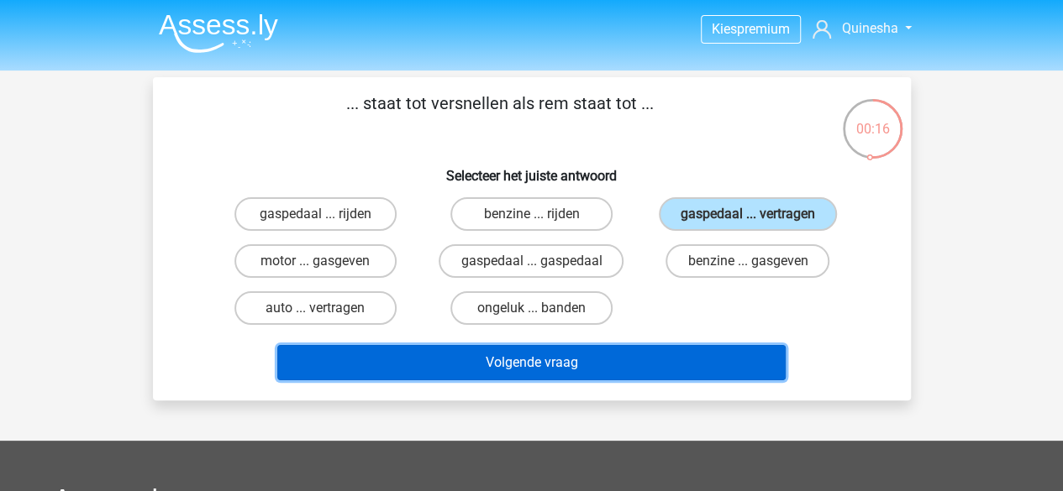
click at [662, 372] on button "Volgende vraag" at bounding box center [531, 362] width 508 height 35
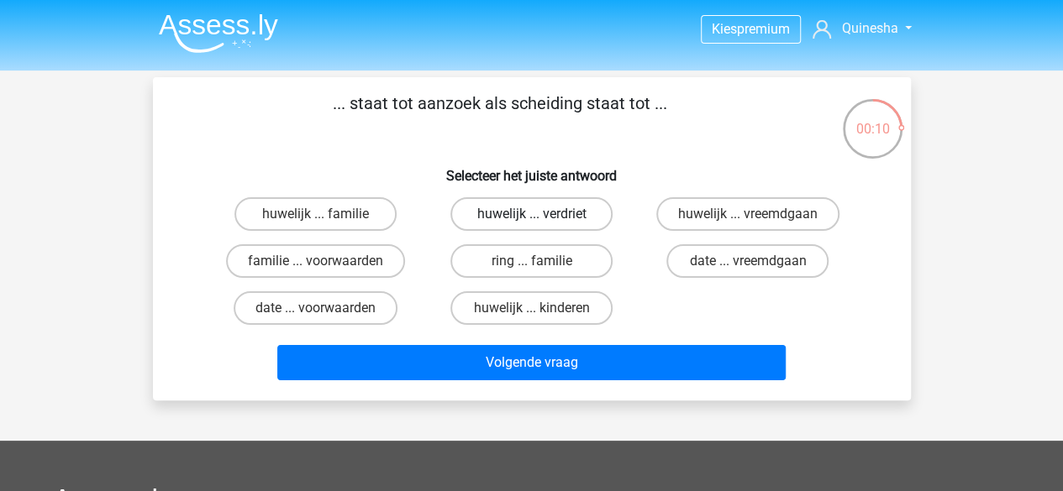
click at [553, 213] on label "huwelijk ... verdriet" at bounding box center [531, 214] width 162 height 34
click at [542, 214] on input "huwelijk ... verdriet" at bounding box center [536, 219] width 11 height 11
radio input "true"
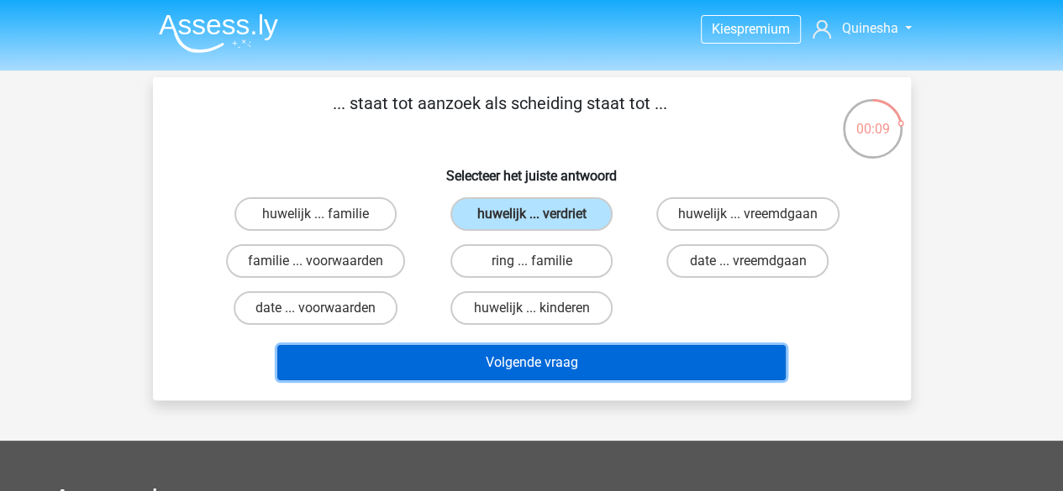
click at [585, 360] on button "Volgende vraag" at bounding box center [531, 362] width 508 height 35
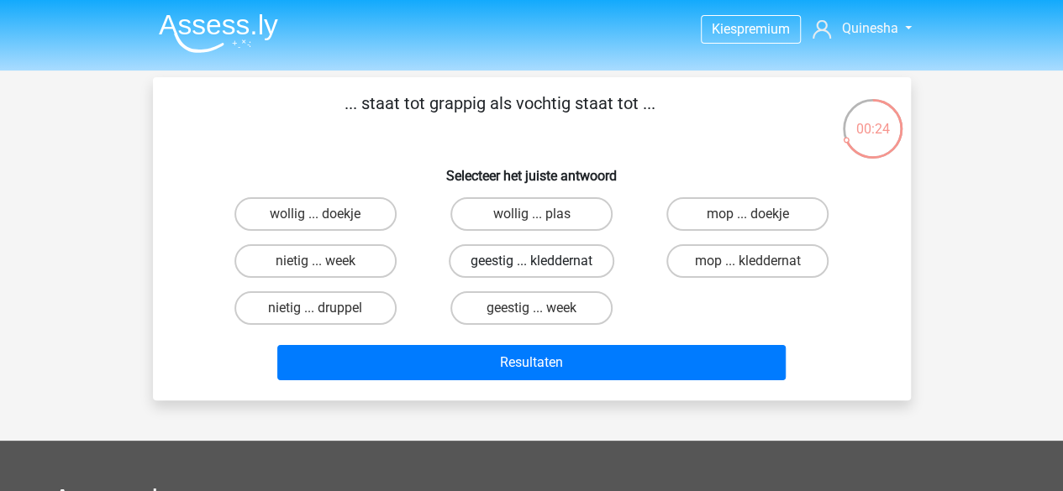
click at [488, 260] on label "geestig ... kleddernat" at bounding box center [531, 261] width 165 height 34
click at [531, 261] on input "geestig ... kleddernat" at bounding box center [536, 266] width 11 height 11
radio input "true"
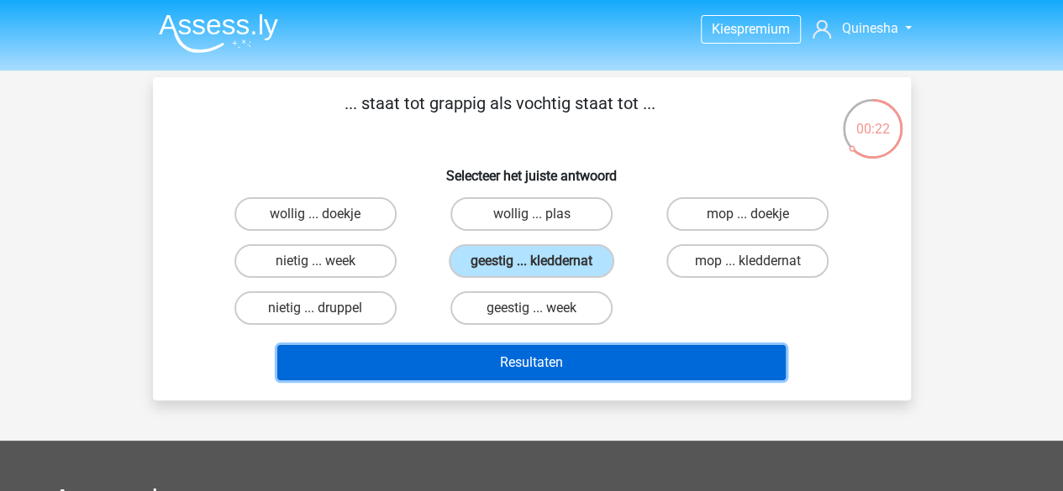
click at [534, 359] on button "Resultaten" at bounding box center [531, 362] width 508 height 35
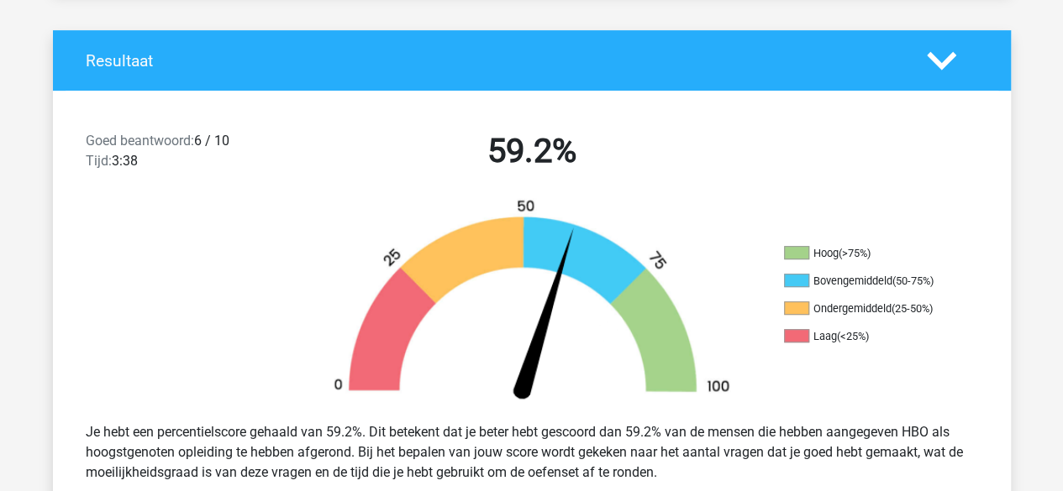
scroll to position [420, 0]
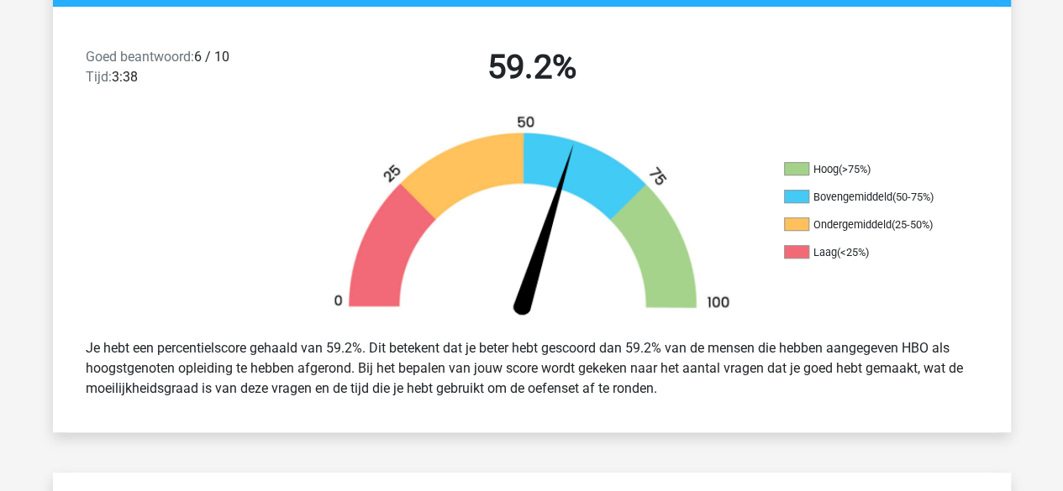
drag, startPoint x: 56, startPoint y: 1, endPoint x: 590, endPoint y: 81, distance: 539.4
click at [590, 81] on h2 "59.2%" at bounding box center [531, 67] width 433 height 40
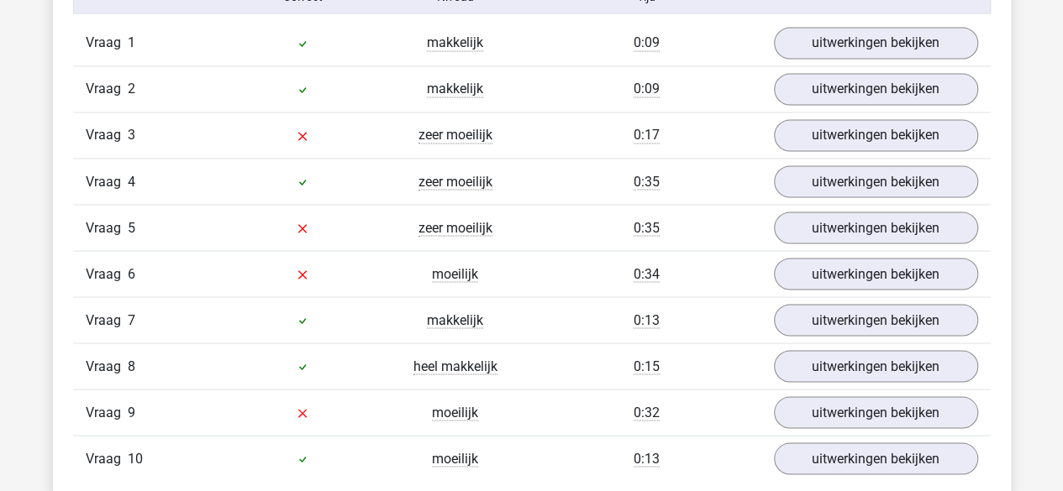
scroll to position [1512, 0]
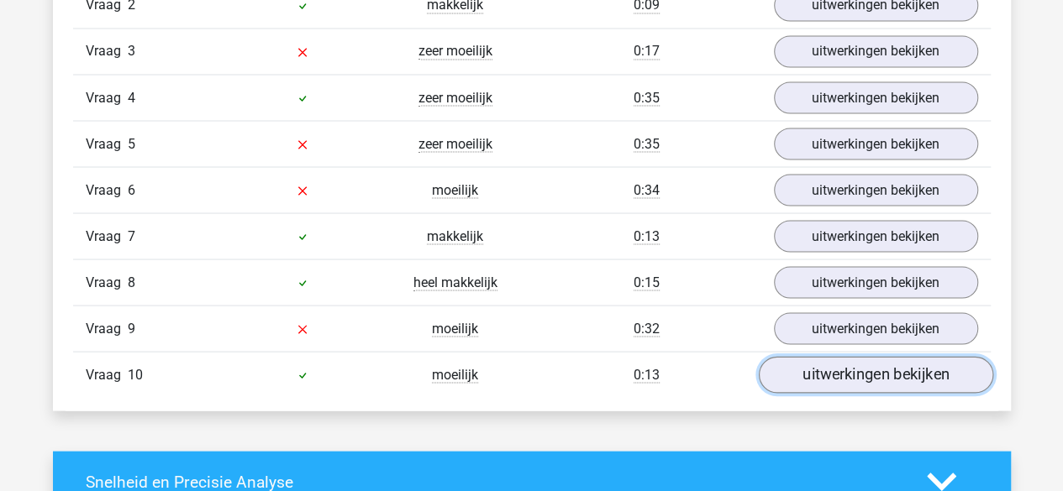
click at [858, 359] on link "uitwerkingen bekijken" at bounding box center [875, 375] width 234 height 37
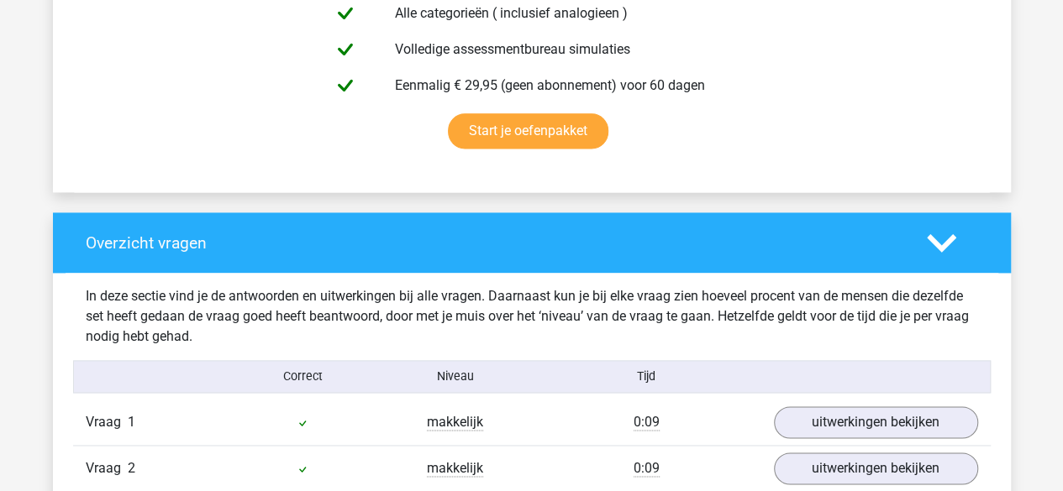
scroll to position [1092, 0]
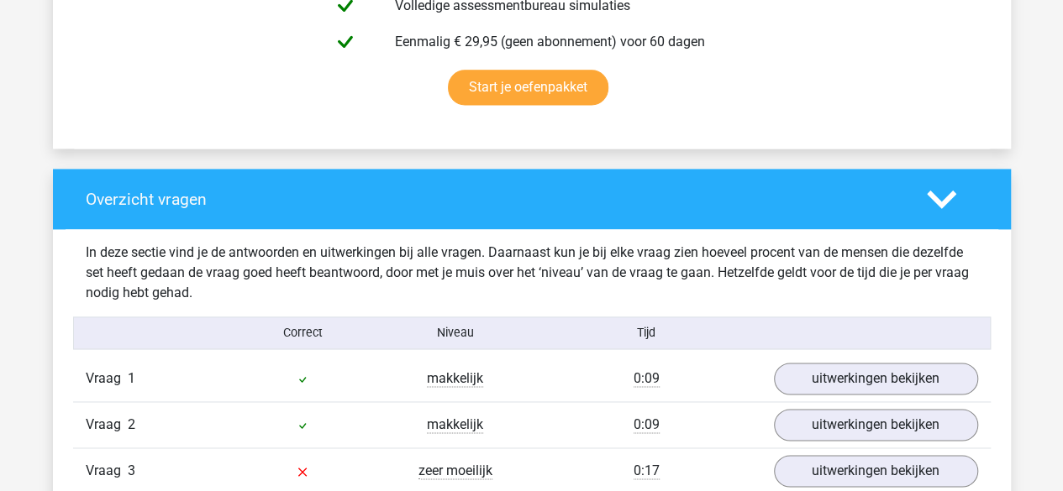
click at [954, 199] on icon at bounding box center [940, 199] width 29 height 29
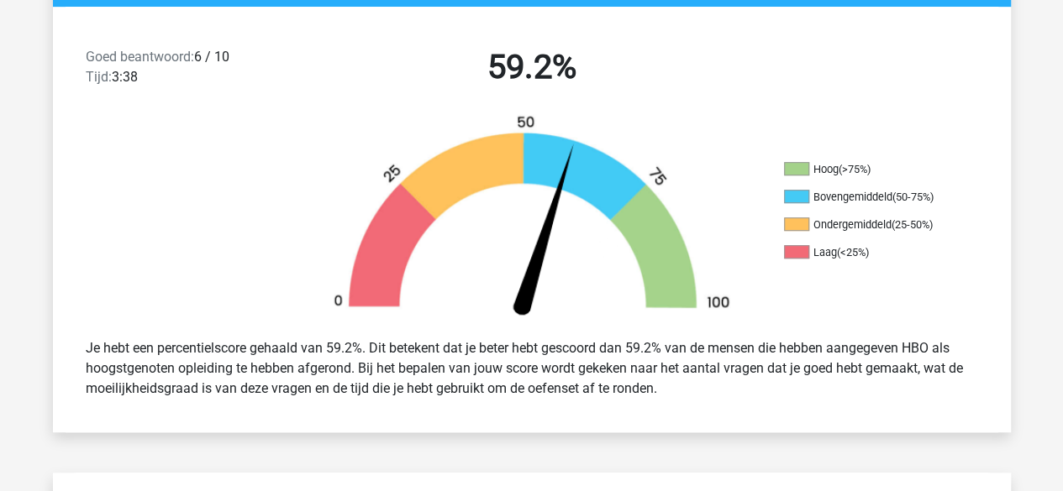
scroll to position [0, 0]
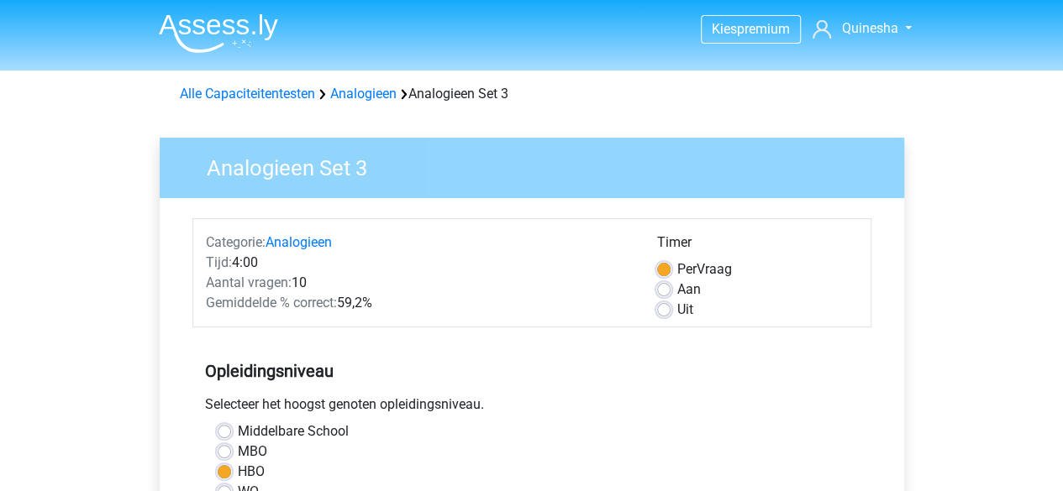
scroll to position [504, 0]
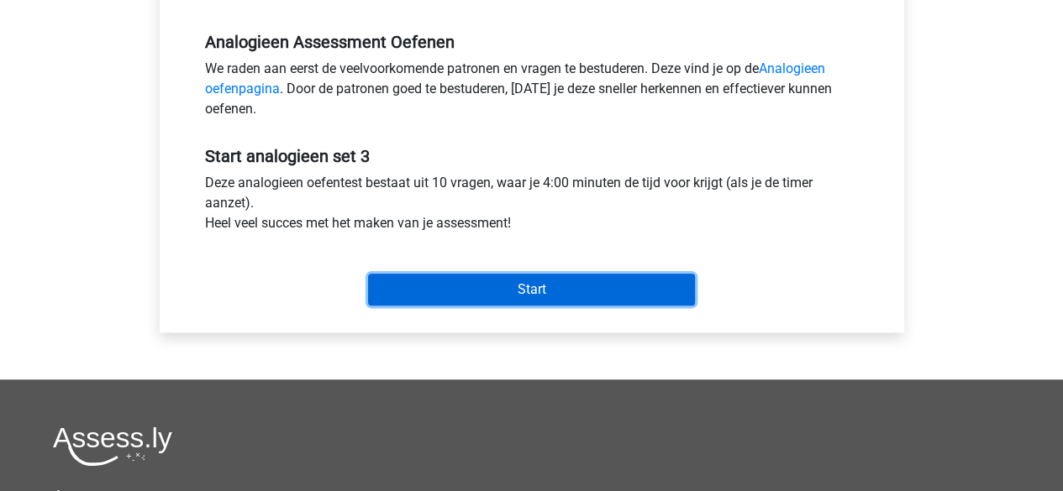
click at [491, 288] on input "Start" at bounding box center [531, 290] width 327 height 32
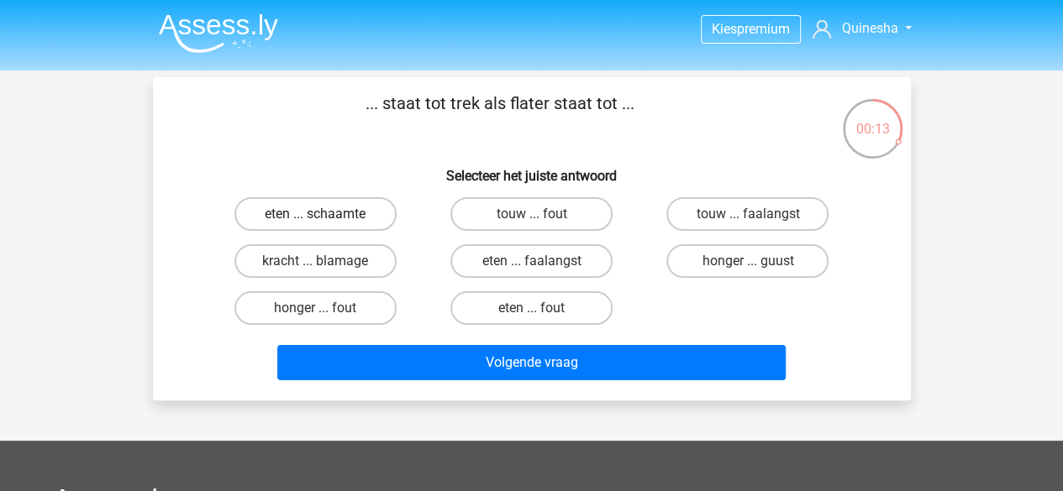
click at [373, 213] on label "eten ... schaamte" at bounding box center [315, 214] width 162 height 34
click at [326, 214] on input "eten ... schaamte" at bounding box center [320, 219] width 11 height 11
radio input "true"
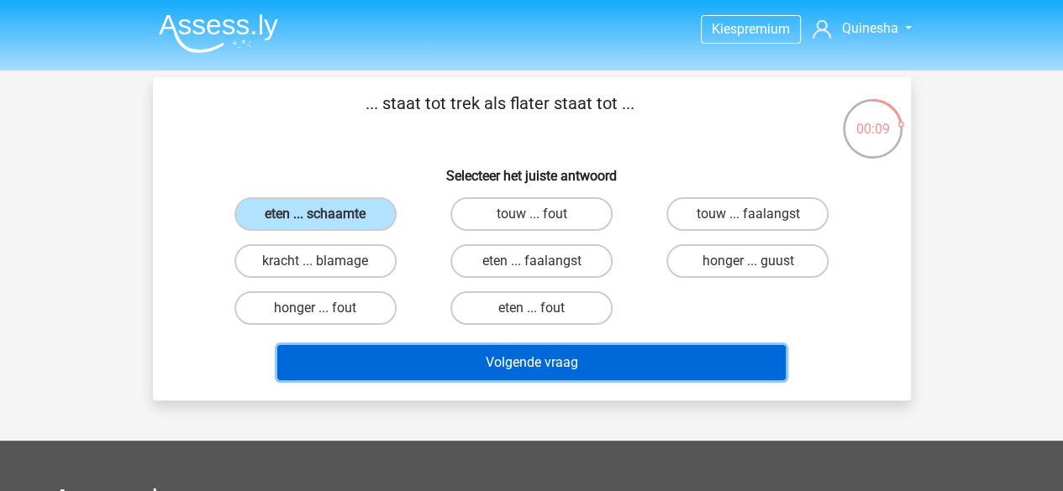
click at [413, 363] on button "Volgende vraag" at bounding box center [531, 362] width 508 height 35
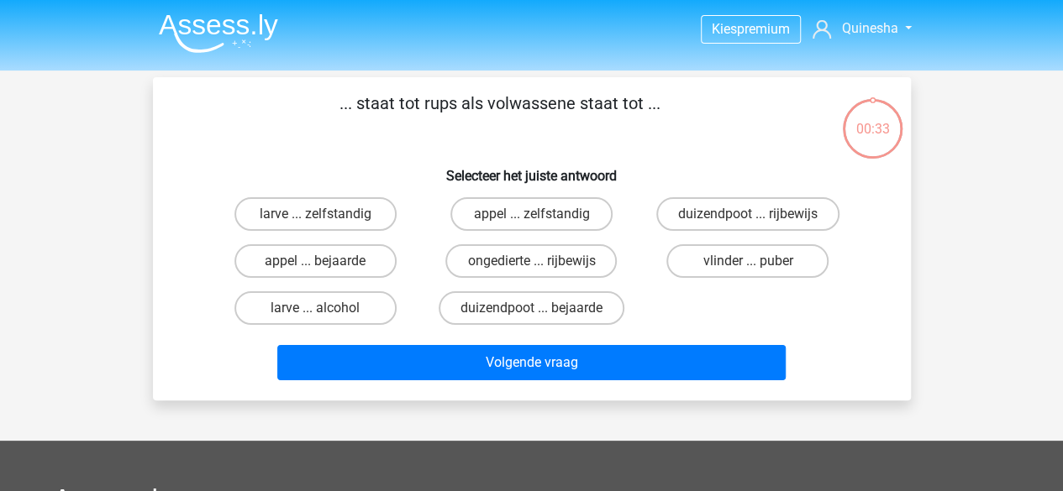
scroll to position [77, 0]
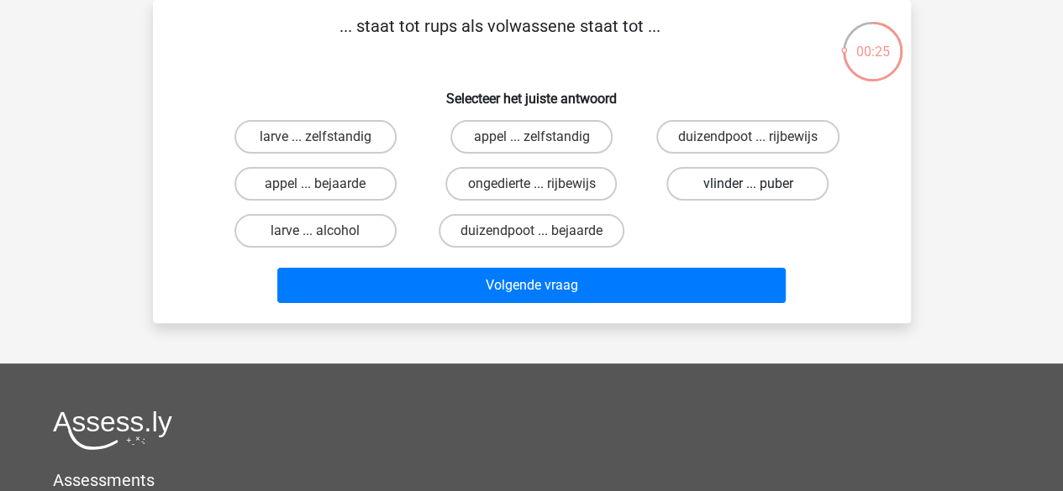
click at [709, 186] on label "vlinder ... puber" at bounding box center [747, 184] width 162 height 34
click at [748, 186] on input "vlinder ... puber" at bounding box center [753, 189] width 11 height 11
radio input "true"
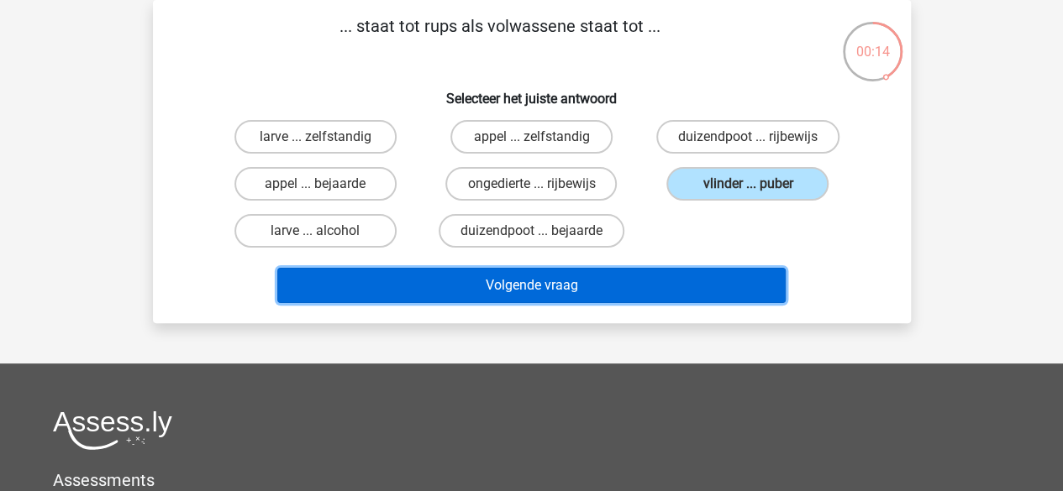
click at [651, 287] on button "Volgende vraag" at bounding box center [531, 285] width 508 height 35
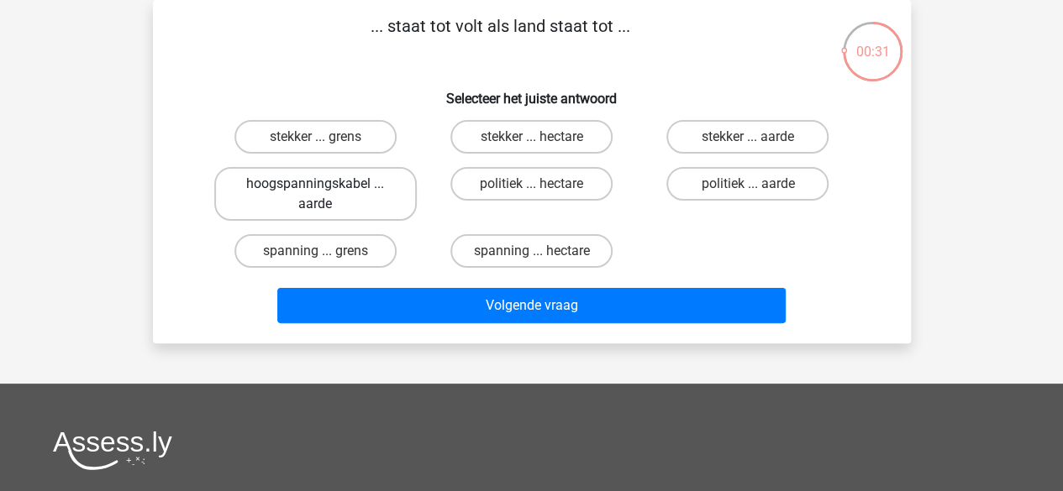
click at [337, 196] on label "hoogspanningskabel ... aarde" at bounding box center [315, 194] width 202 height 54
click at [326, 195] on input "hoogspanningskabel ... aarde" at bounding box center [320, 189] width 11 height 11
radio input "true"
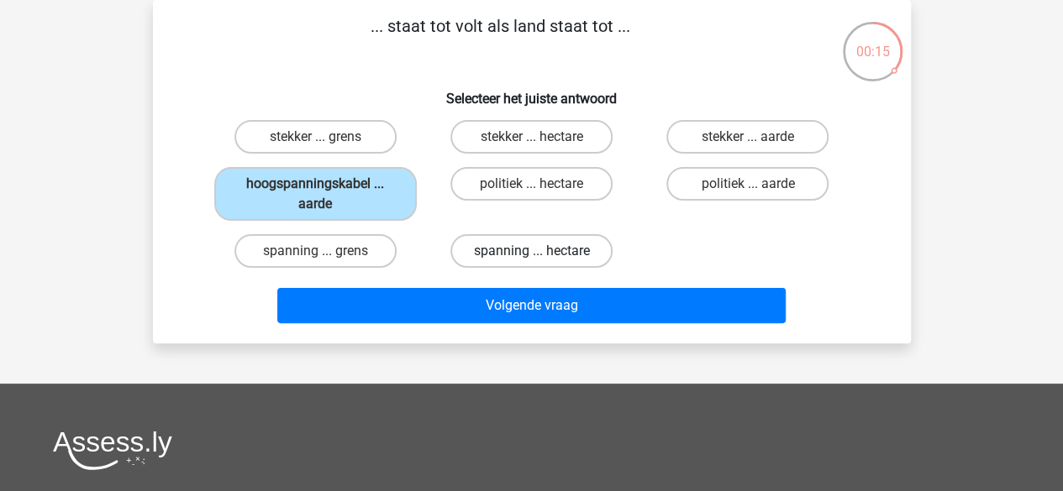
click at [585, 244] on label "spanning ... hectare" at bounding box center [531, 251] width 162 height 34
click at [542, 251] on input "spanning ... hectare" at bounding box center [536, 256] width 11 height 11
radio input "true"
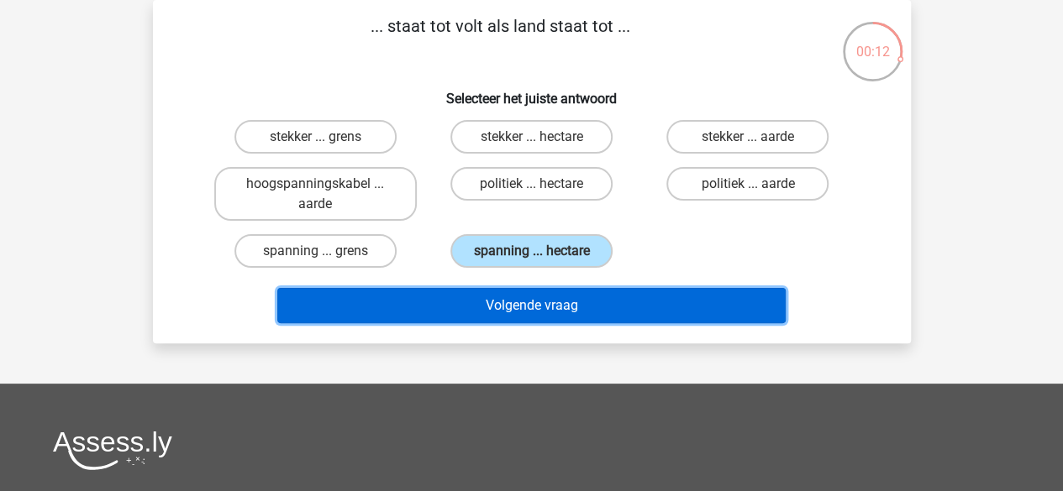
click at [585, 302] on button "Volgende vraag" at bounding box center [531, 305] width 508 height 35
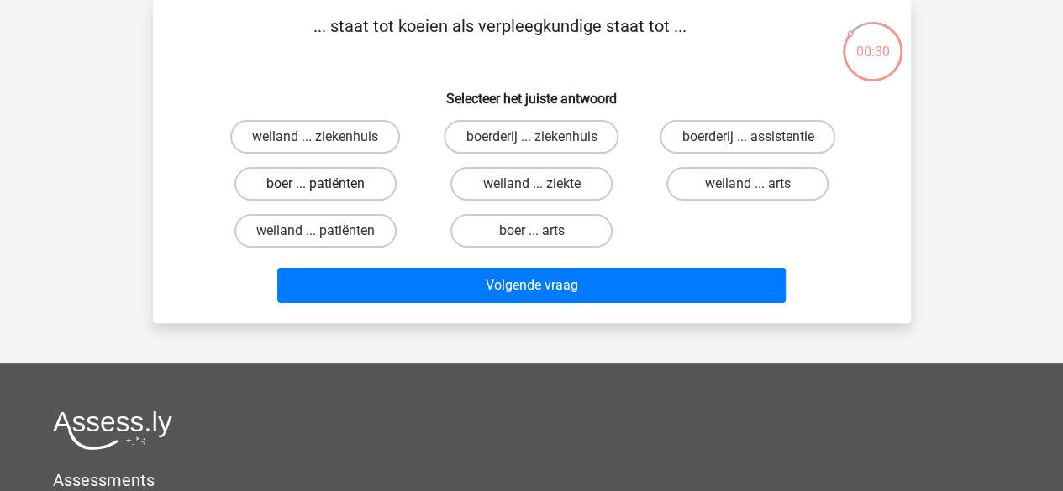
click at [344, 186] on label "boer ... patiënten" at bounding box center [315, 184] width 162 height 34
click at [326, 186] on input "boer ... patiënten" at bounding box center [320, 189] width 11 height 11
radio input "true"
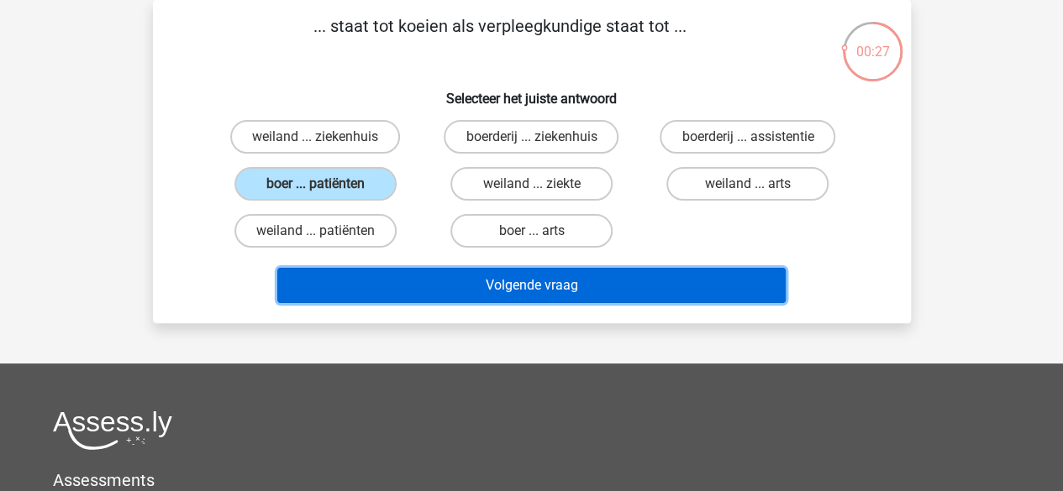
click at [428, 293] on button "Volgende vraag" at bounding box center [531, 285] width 508 height 35
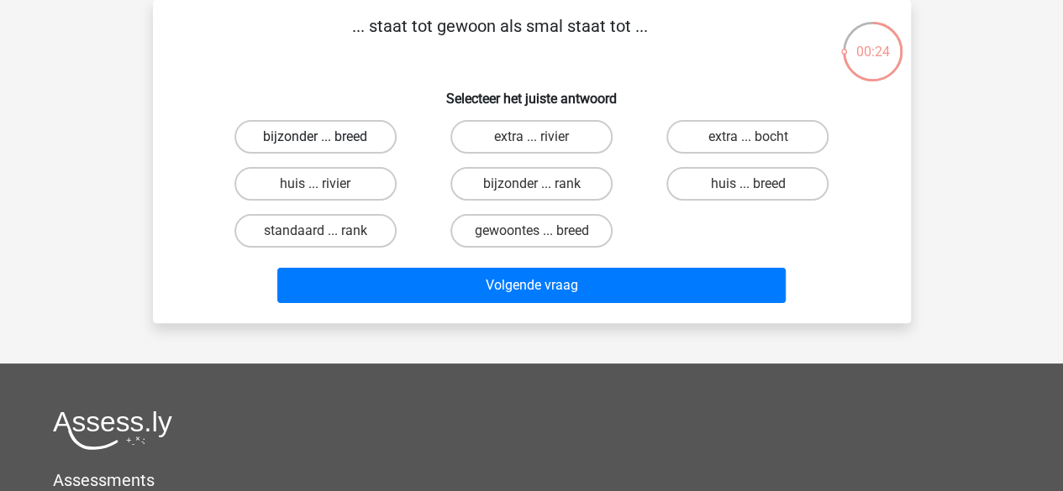
click at [350, 139] on label "bijzonder ... breed" at bounding box center [315, 137] width 162 height 34
click at [326, 139] on input "bijzonder ... breed" at bounding box center [320, 142] width 11 height 11
radio input "true"
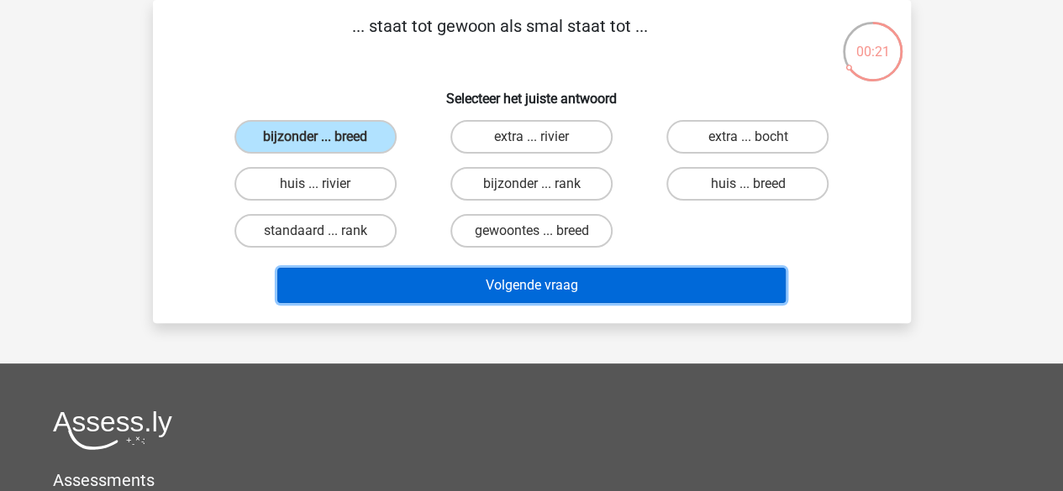
click at [484, 297] on button "Volgende vraag" at bounding box center [531, 285] width 508 height 35
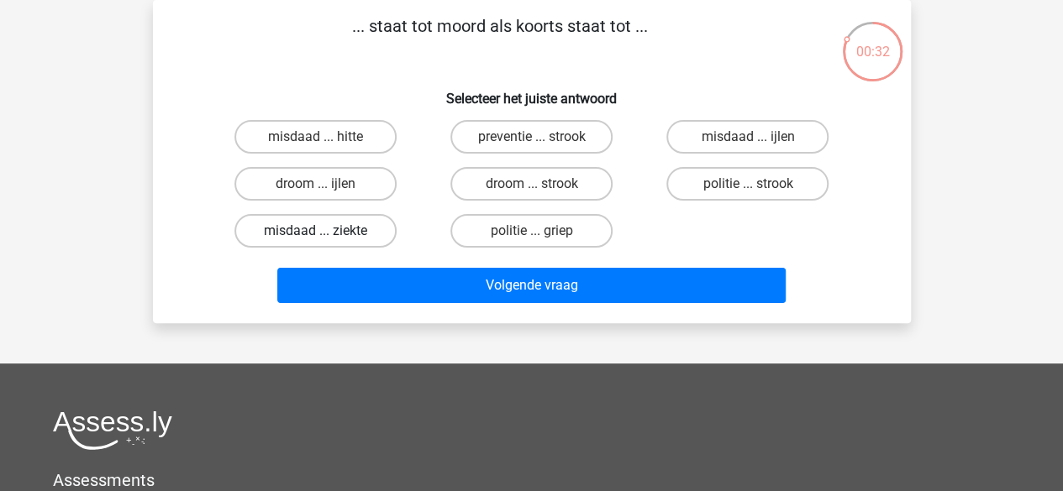
click at [376, 234] on label "misdaad ... ziekte" at bounding box center [315, 231] width 162 height 34
click at [326, 234] on input "misdaad ... ziekte" at bounding box center [320, 236] width 11 height 11
radio input "true"
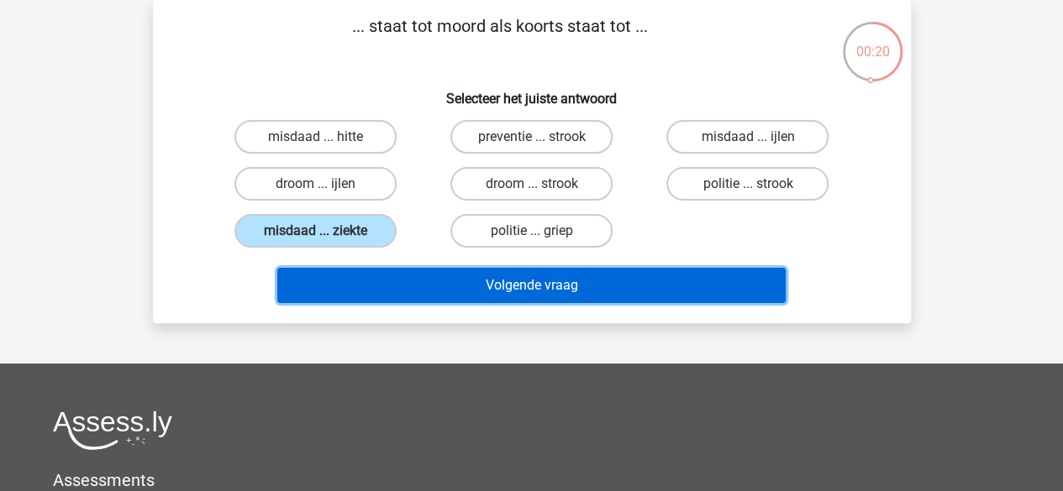
click at [533, 289] on button "Volgende vraag" at bounding box center [531, 285] width 508 height 35
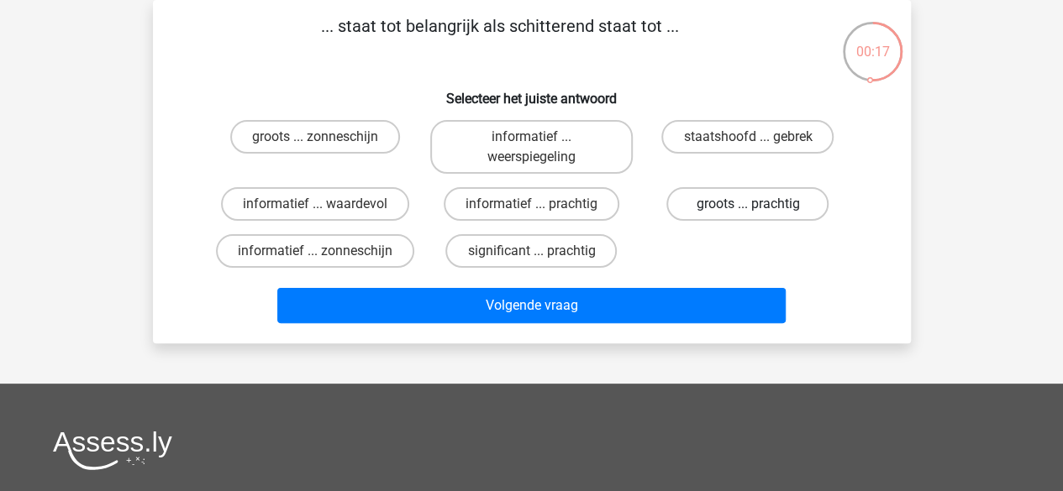
click at [736, 208] on label "groots ... prachtig" at bounding box center [747, 204] width 162 height 34
click at [748, 208] on input "groots ... prachtig" at bounding box center [753, 209] width 11 height 11
radio input "true"
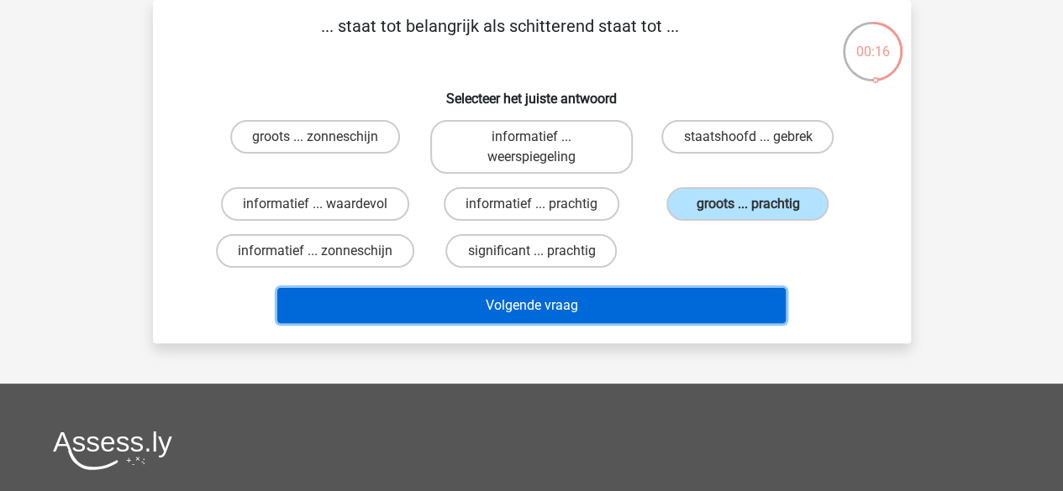
click at [537, 307] on button "Volgende vraag" at bounding box center [531, 305] width 508 height 35
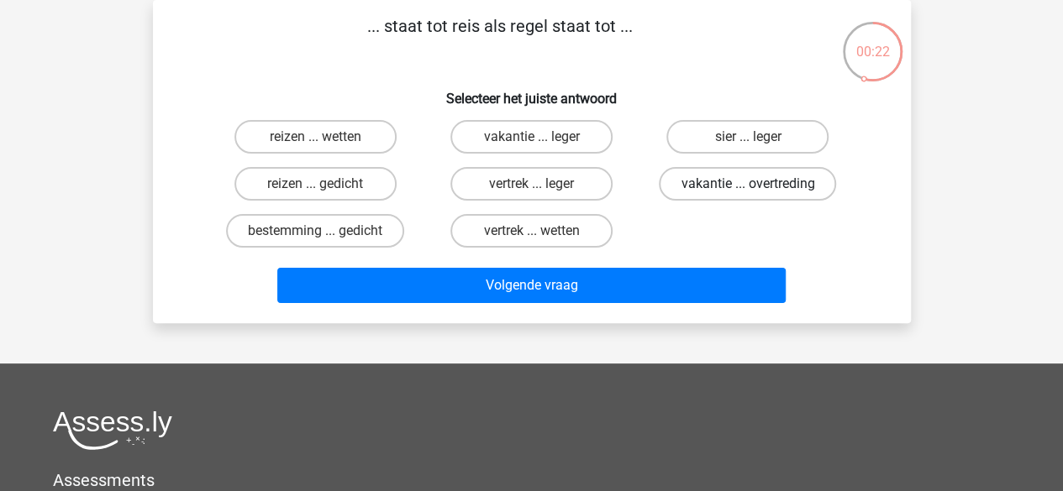
click at [711, 187] on label "vakantie ... overtreding" at bounding box center [747, 184] width 177 height 34
click at [748, 187] on input "vakantie ... overtreding" at bounding box center [753, 189] width 11 height 11
radio input "true"
click at [365, 233] on label "bestemming ... gedicht" at bounding box center [315, 231] width 178 height 34
click at [326, 233] on input "bestemming ... gedicht" at bounding box center [320, 236] width 11 height 11
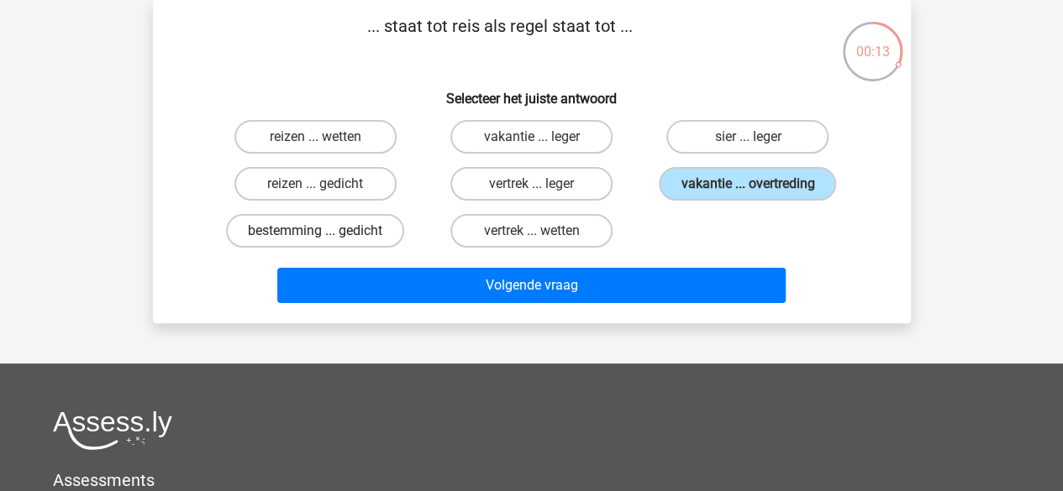
radio input "true"
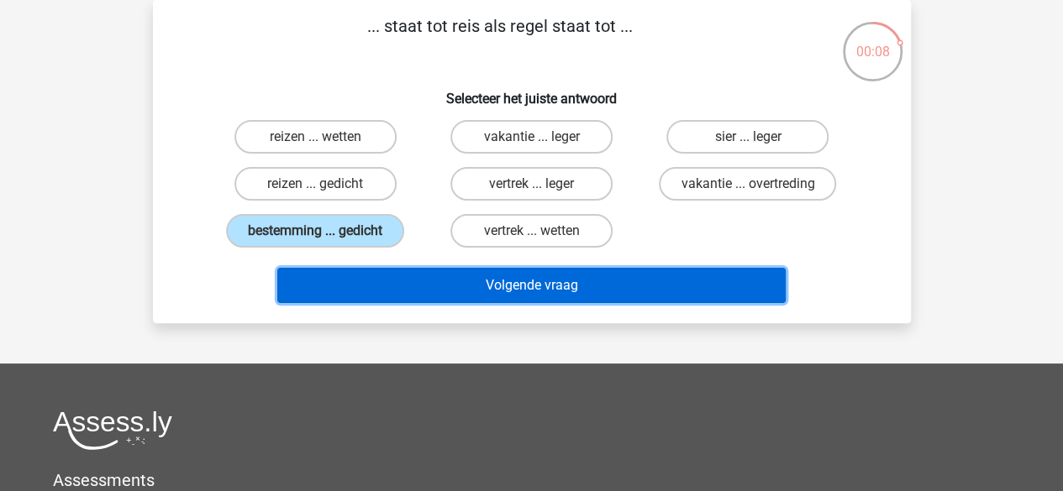
click at [407, 285] on button "Volgende vraag" at bounding box center [531, 285] width 508 height 35
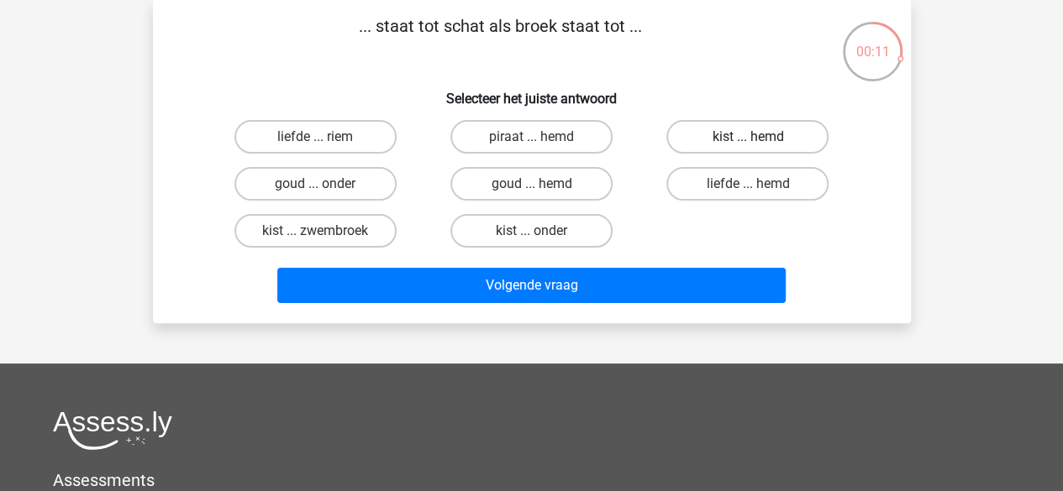
click at [720, 142] on label "kist ... hemd" at bounding box center [747, 137] width 162 height 34
click at [748, 142] on input "kist ... hemd" at bounding box center [753, 142] width 11 height 11
radio input "true"
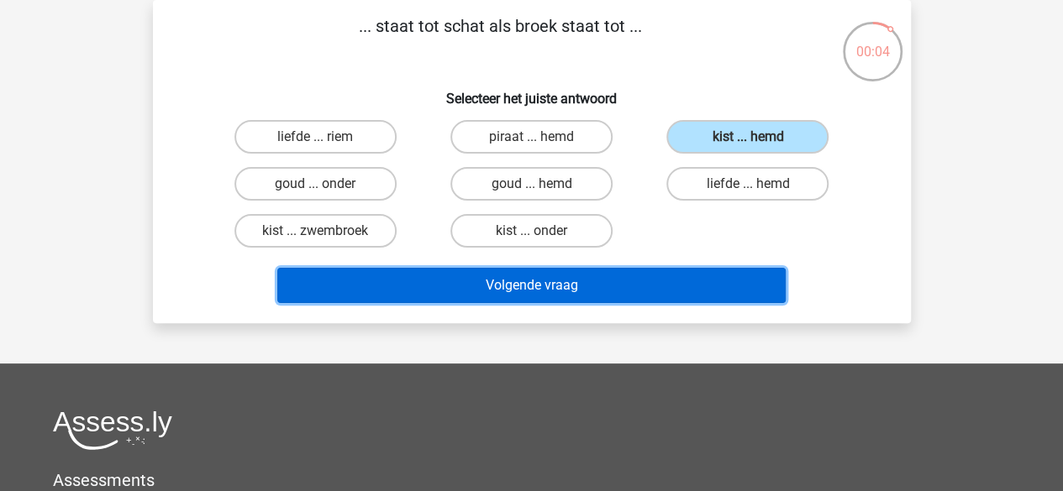
click at [514, 287] on button "Volgende vraag" at bounding box center [531, 285] width 508 height 35
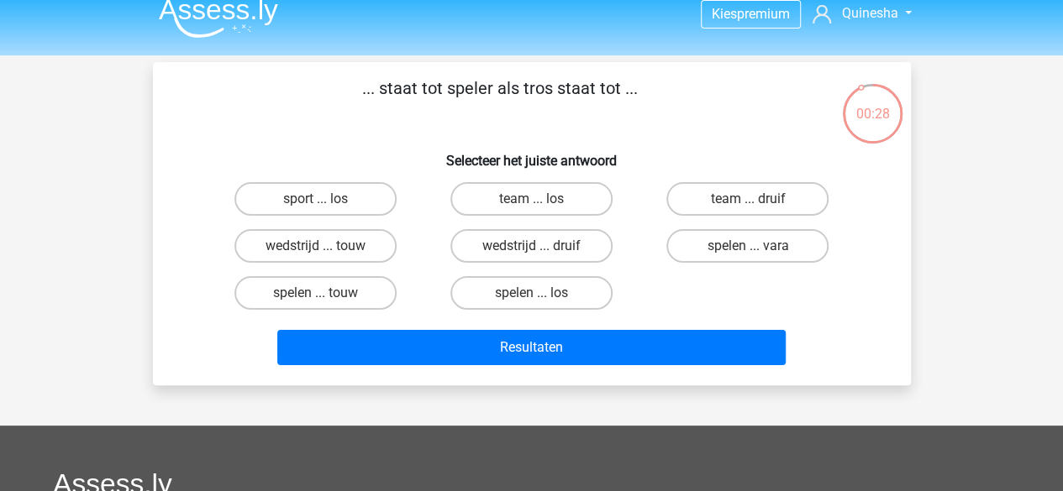
scroll to position [0, 0]
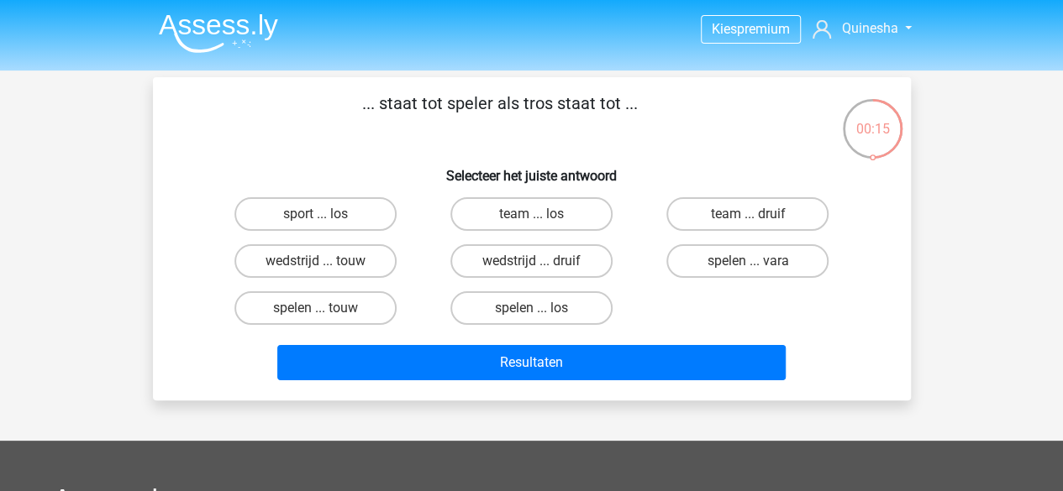
click at [539, 263] on input "wedstrijd ... druif" at bounding box center [536, 266] width 11 height 11
radio input "true"
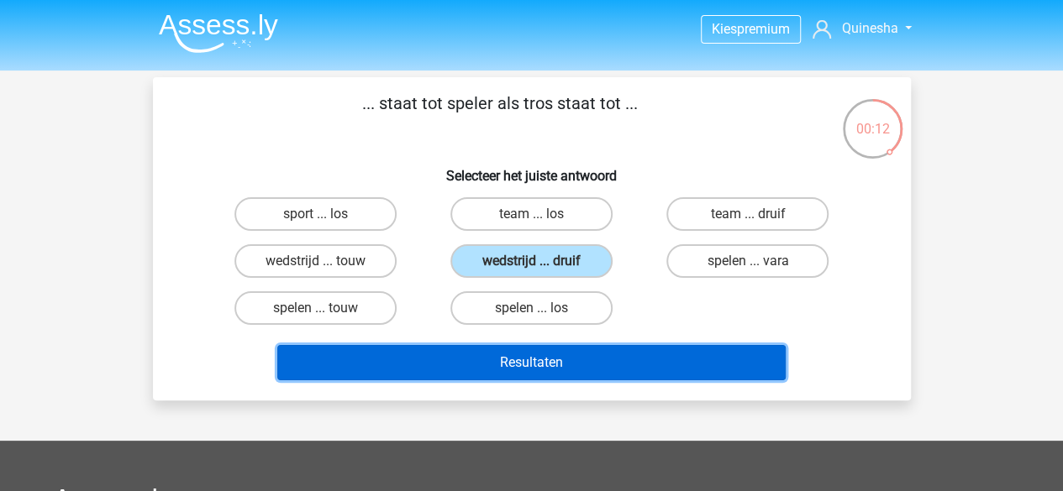
click at [620, 369] on button "Resultaten" at bounding box center [531, 362] width 508 height 35
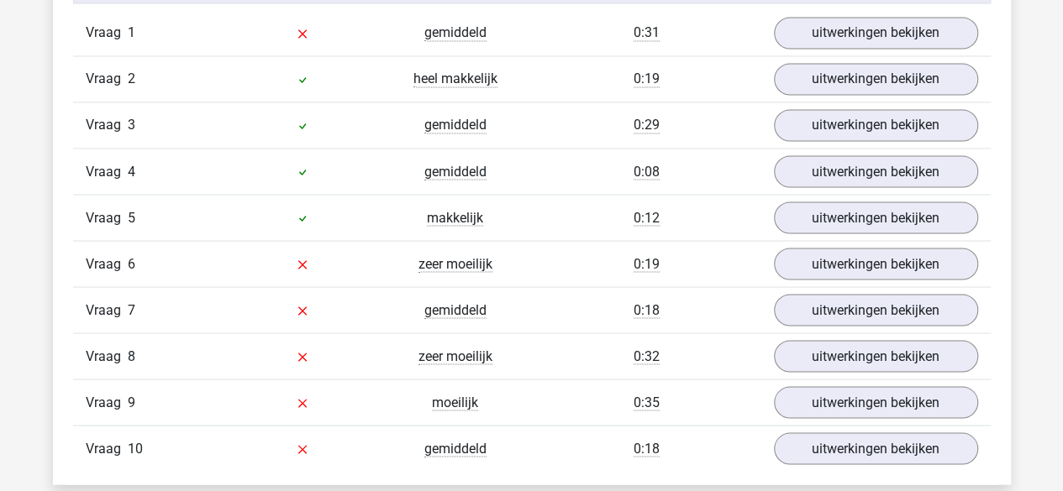
scroll to position [1344, 0]
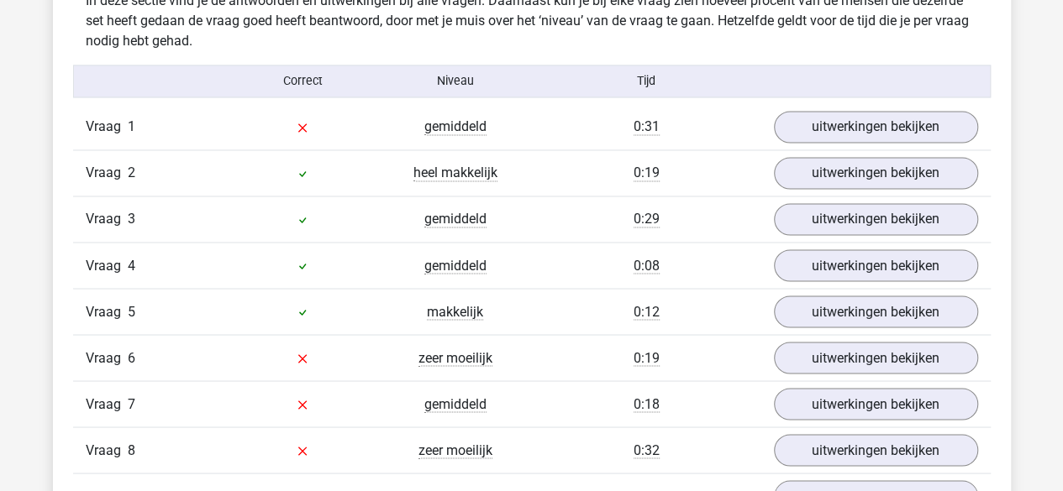
drag, startPoint x: 622, startPoint y: 305, endPoint x: 1034, endPoint y: 108, distance: 456.9
